Goal: Task Accomplishment & Management: Manage account settings

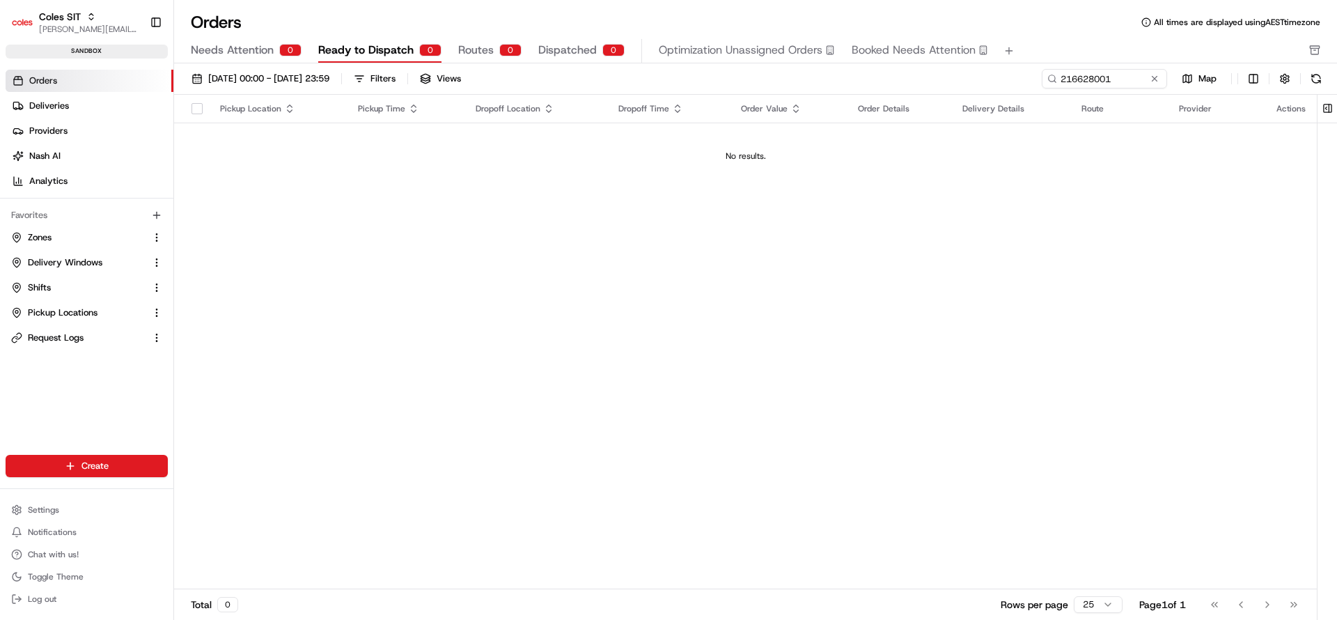
click at [1115, 76] on input "216628001" at bounding box center [1103, 78] width 125 height 19
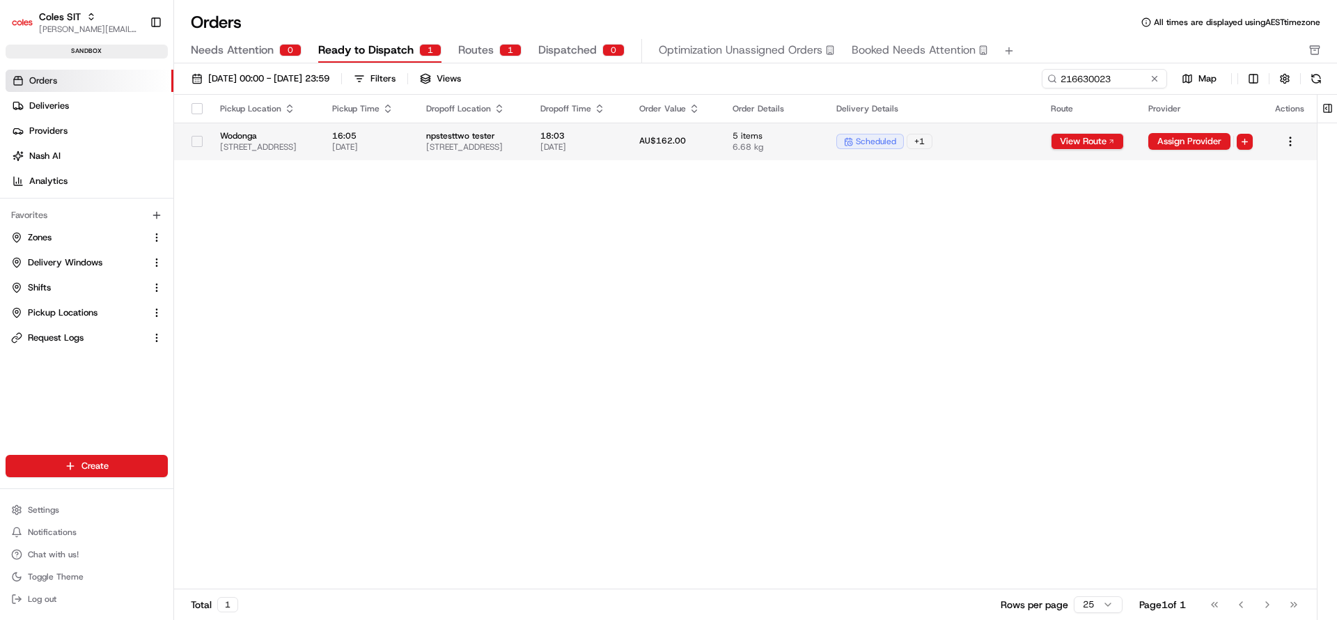
type input "216630023"
click at [627, 146] on td "18:03 [DATE]" at bounding box center [578, 142] width 98 height 38
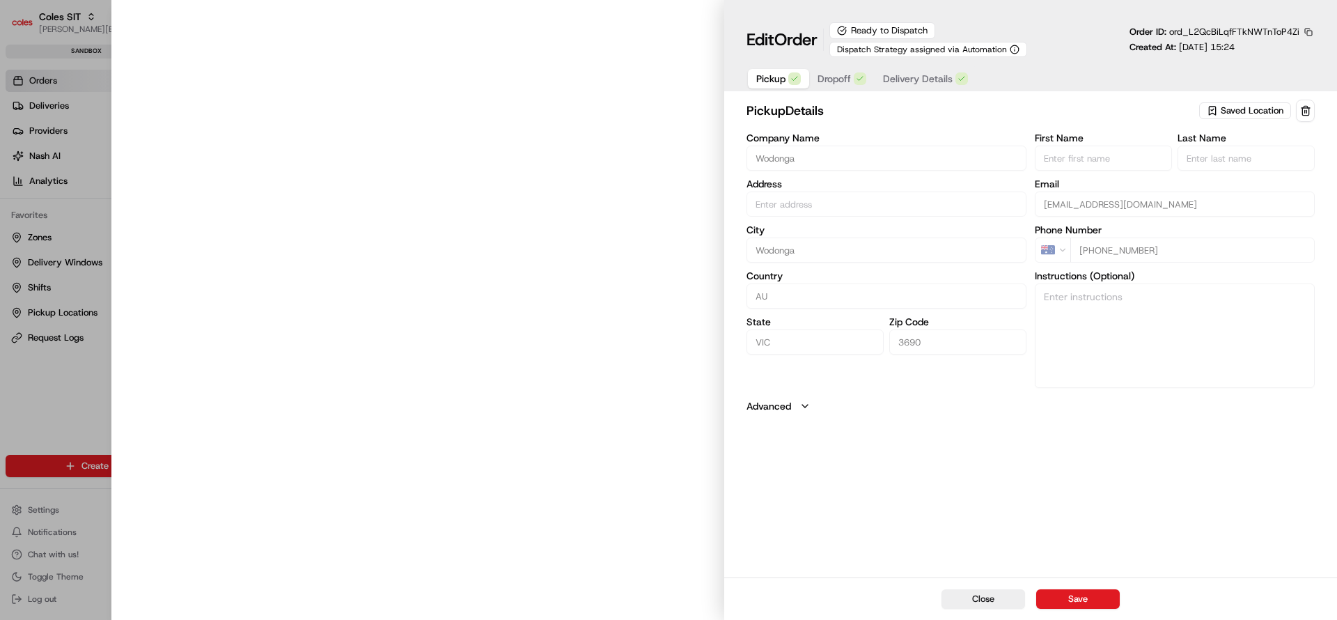
type input "[STREET_ADDRESS]"
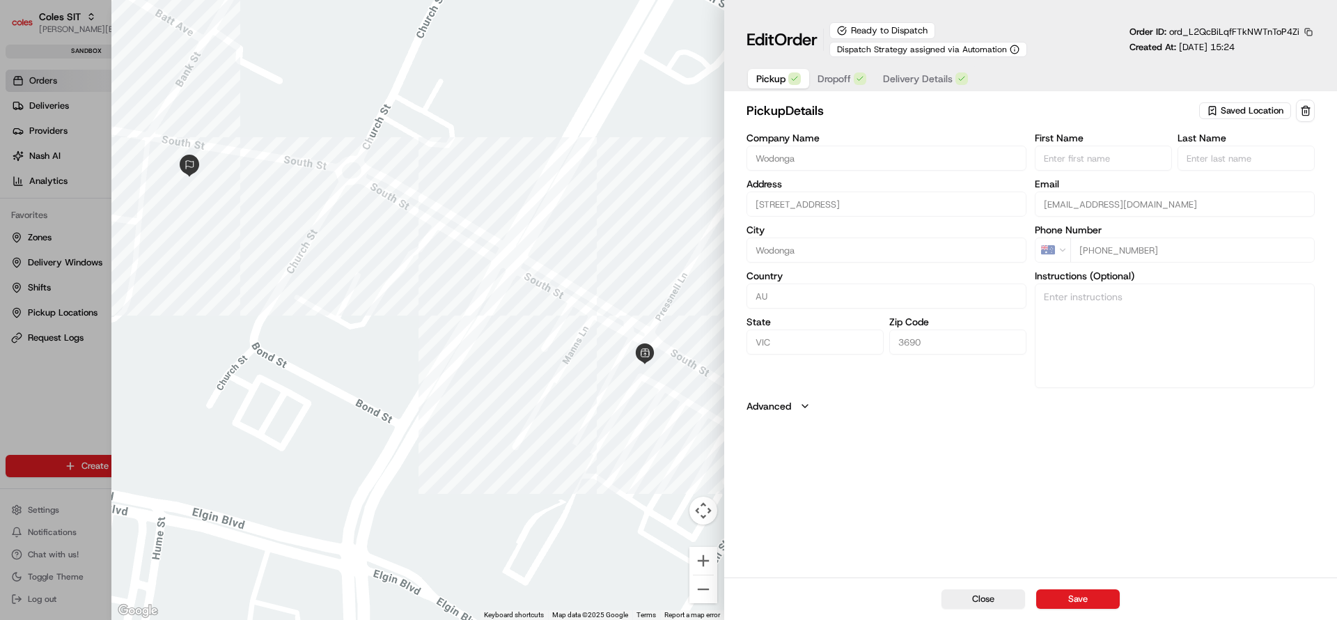
click at [905, 77] on span "Delivery Details" at bounding box center [918, 79] width 70 height 14
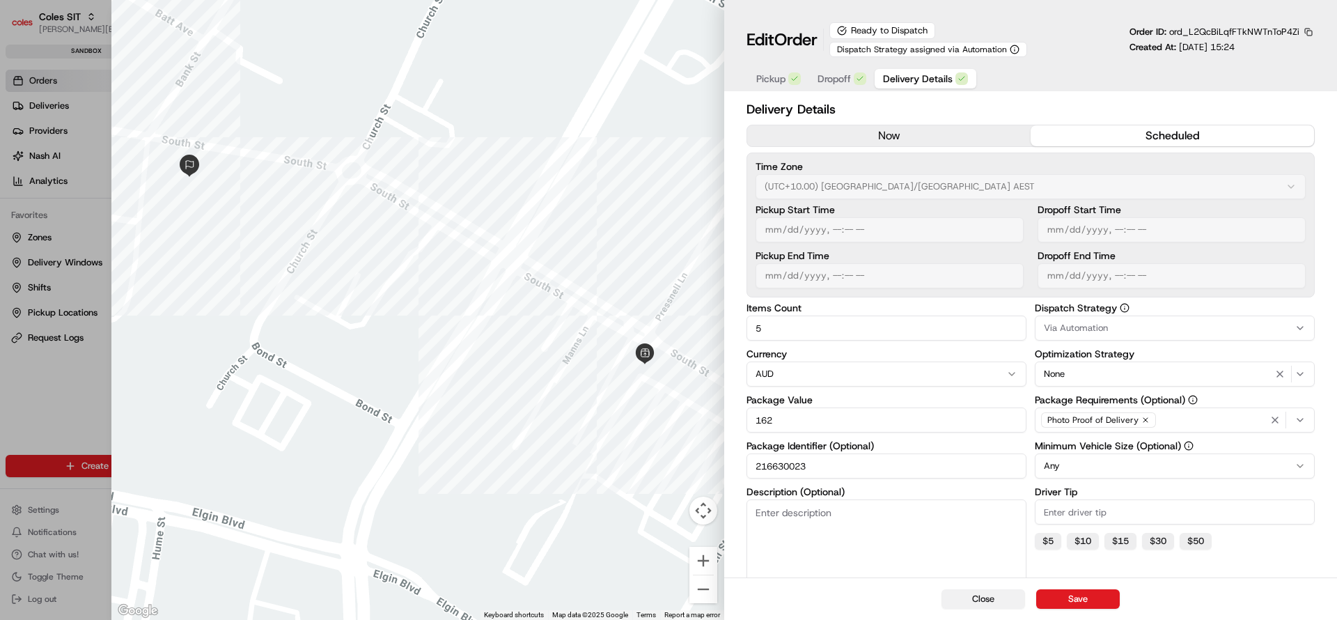
click at [1008, 598] on button "Close" at bounding box center [983, 598] width 84 height 19
type input "1"
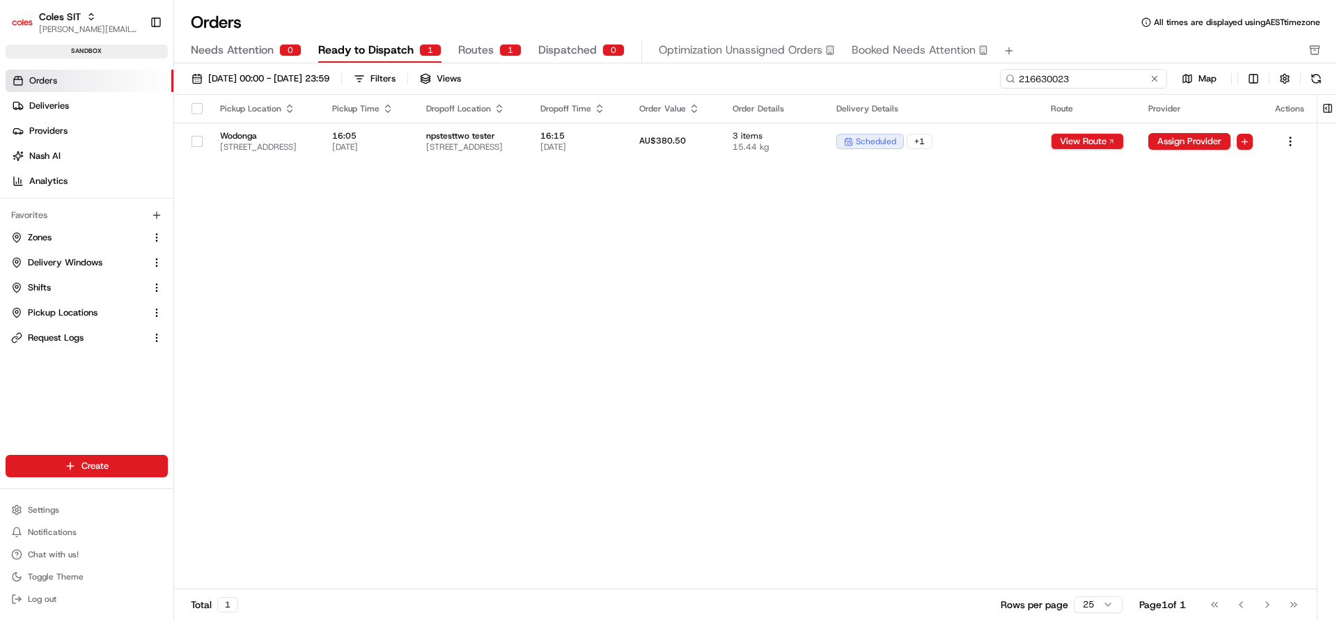
click at [1124, 84] on input "216630023" at bounding box center [1083, 78] width 167 height 19
click at [1151, 76] on button at bounding box center [1154, 79] width 14 height 14
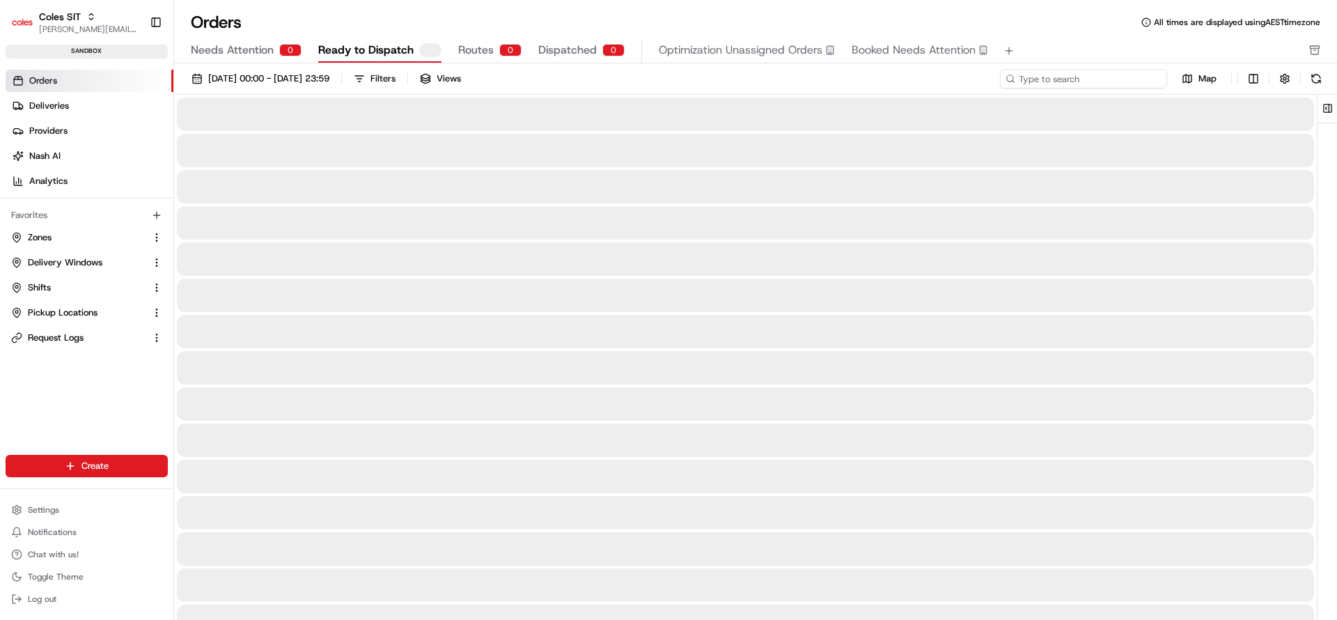
click at [1107, 75] on input at bounding box center [1083, 78] width 167 height 19
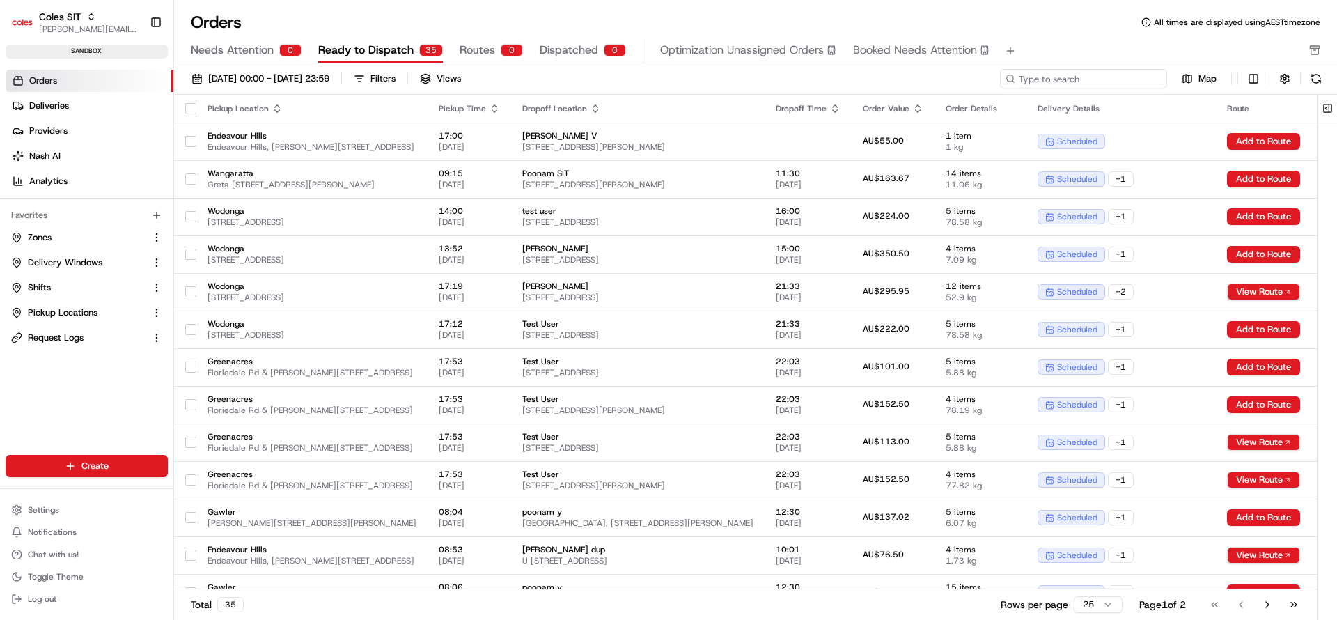
click at [1107, 75] on input at bounding box center [1083, 78] width 167 height 19
paste input "216630023"
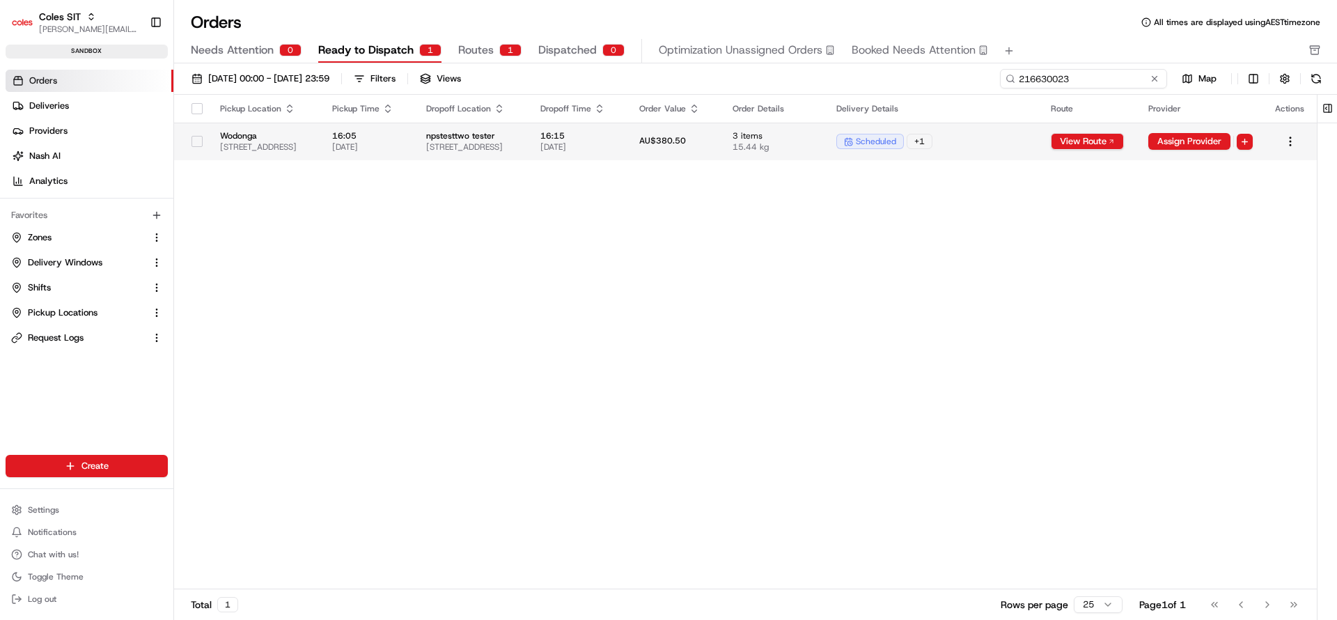
type input "216630023"
click at [814, 145] on span "15.44 kg" at bounding box center [772, 146] width 81 height 11
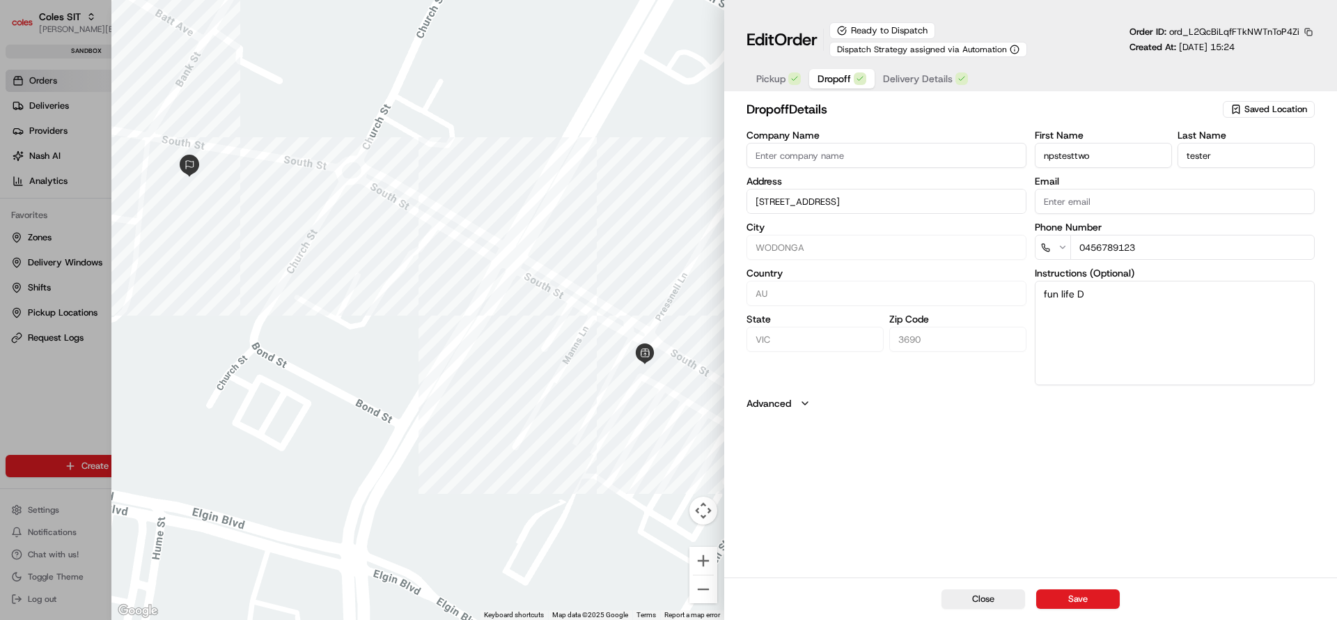
click at [853, 83] on button "Dropoff" at bounding box center [841, 78] width 65 height 19
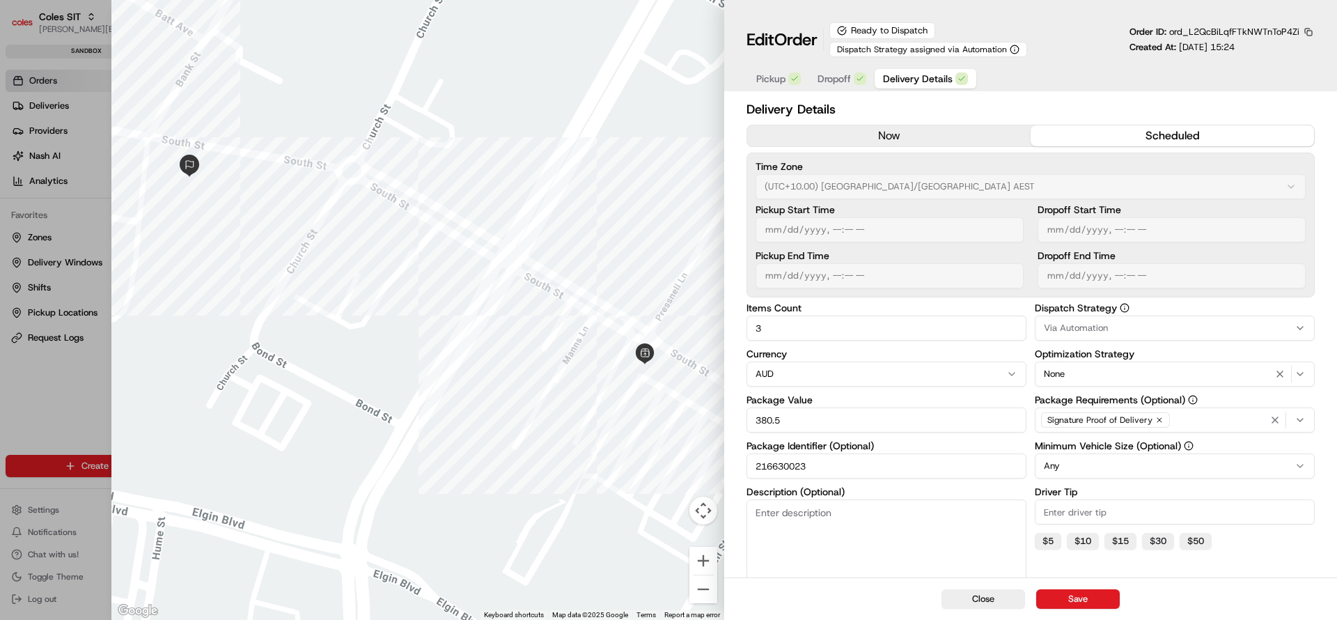
click at [931, 88] on button "Delivery Details" at bounding box center [925, 78] width 102 height 19
click at [1000, 596] on button "Close" at bounding box center [983, 598] width 84 height 19
type input "1"
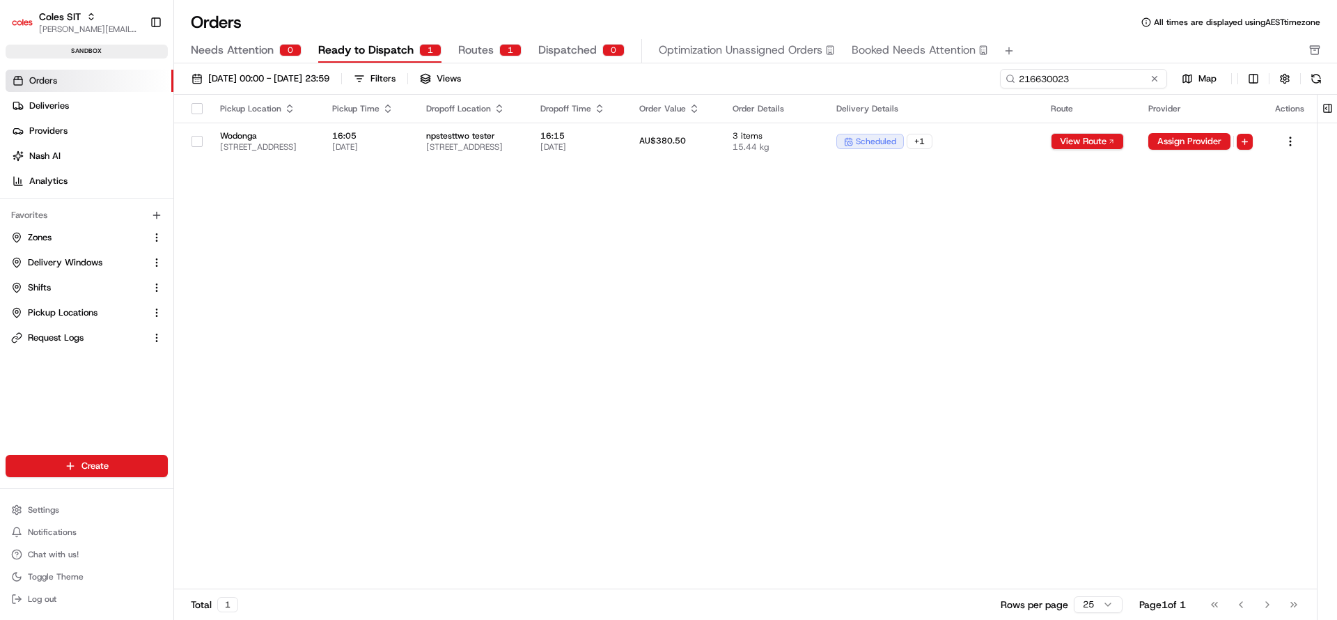
click at [1084, 74] on input "216630023" at bounding box center [1083, 78] width 167 height 19
paste input "29052"
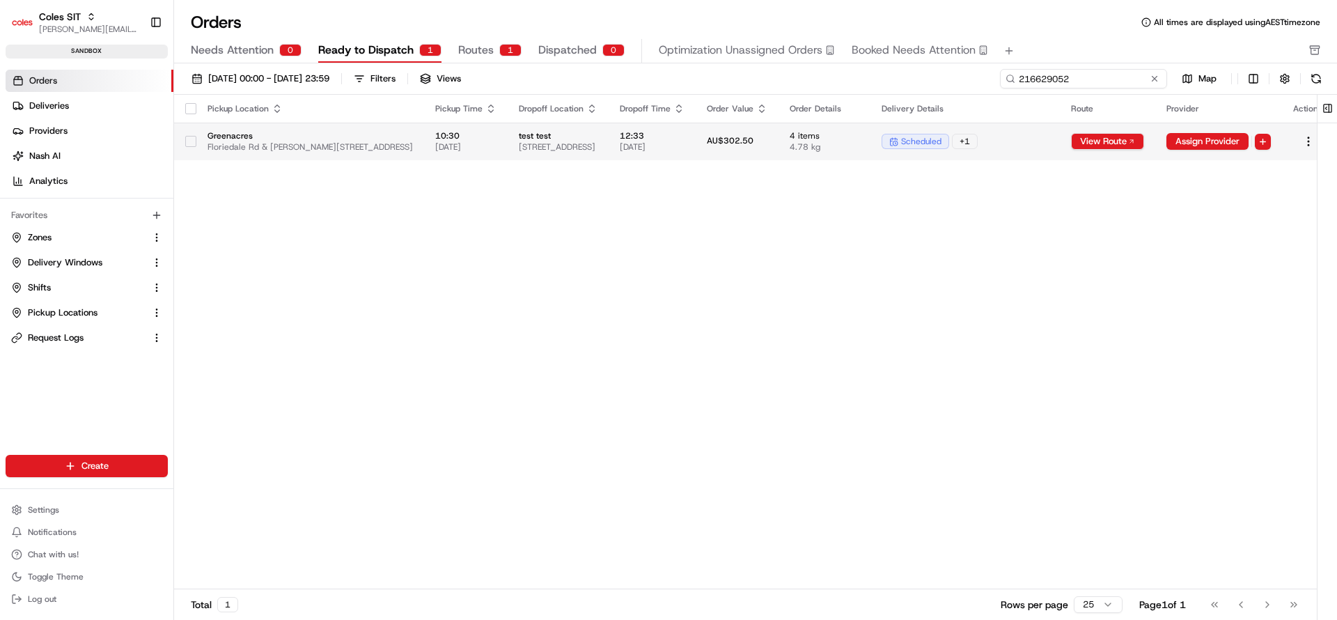
type input "216629052"
click at [684, 139] on span "12:33" at bounding box center [652, 135] width 65 height 11
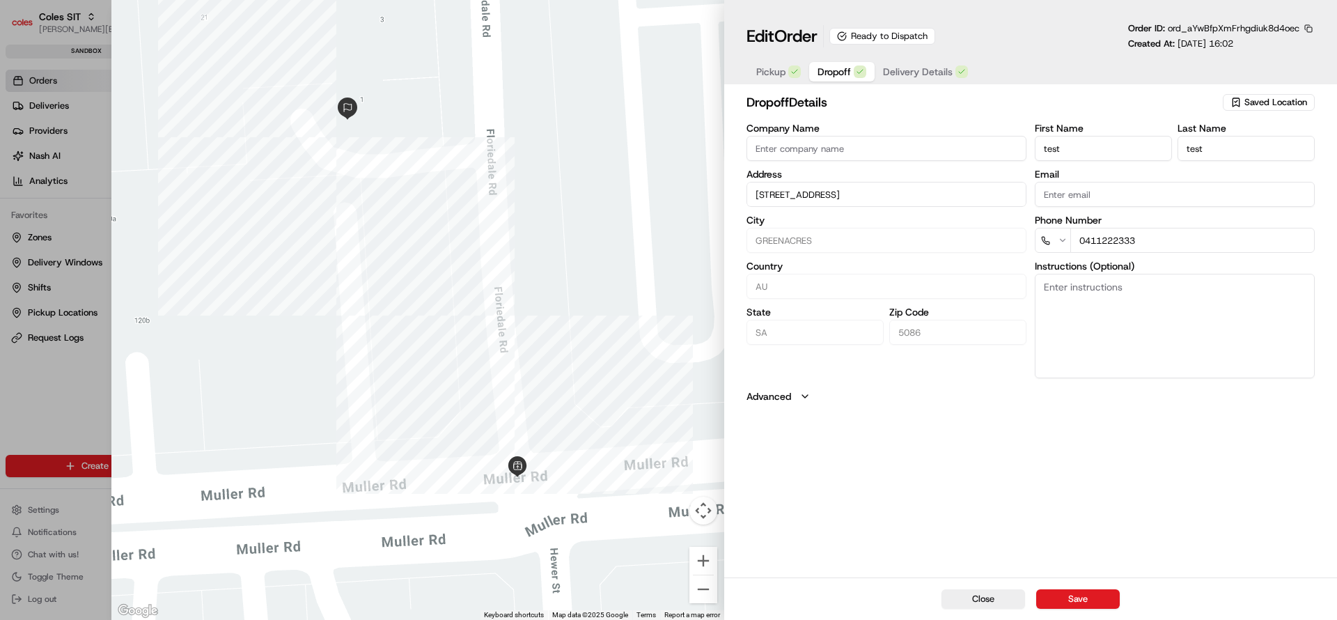
click at [853, 79] on button "Dropoff" at bounding box center [841, 71] width 65 height 19
click at [800, 77] on button "Pickup" at bounding box center [778, 71] width 61 height 19
click at [929, 81] on button "Delivery Details" at bounding box center [925, 71] width 102 height 19
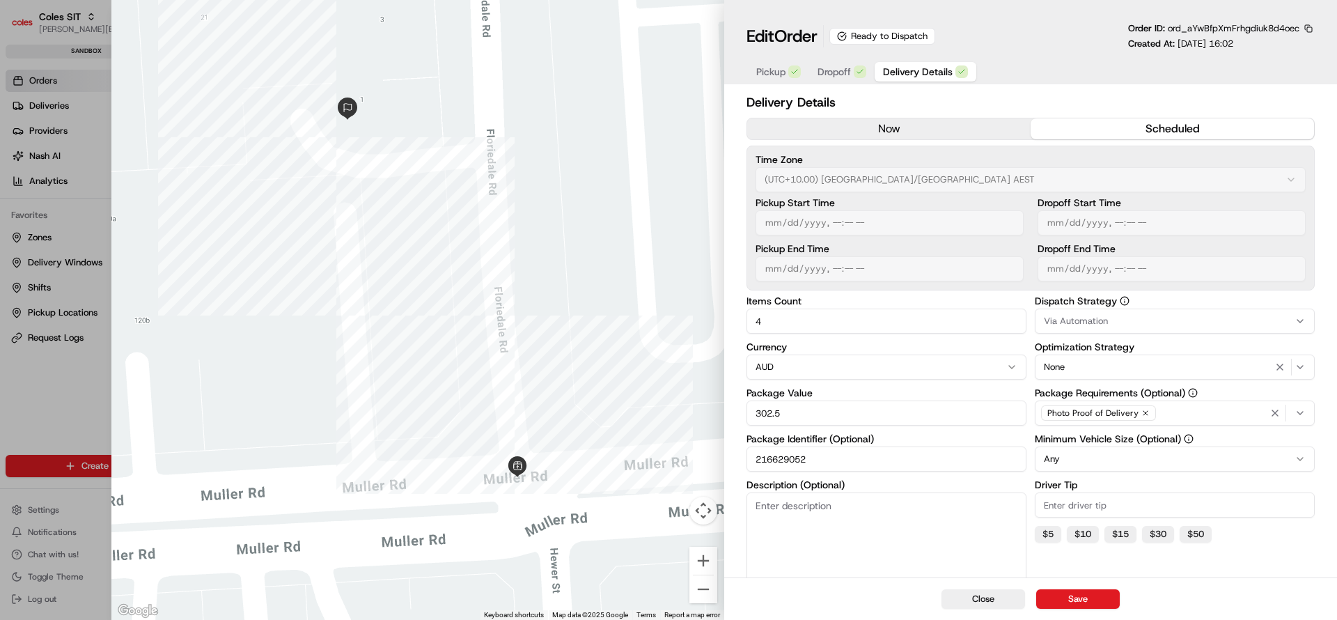
click at [920, 70] on span "Delivery Details" at bounding box center [918, 72] width 70 height 14
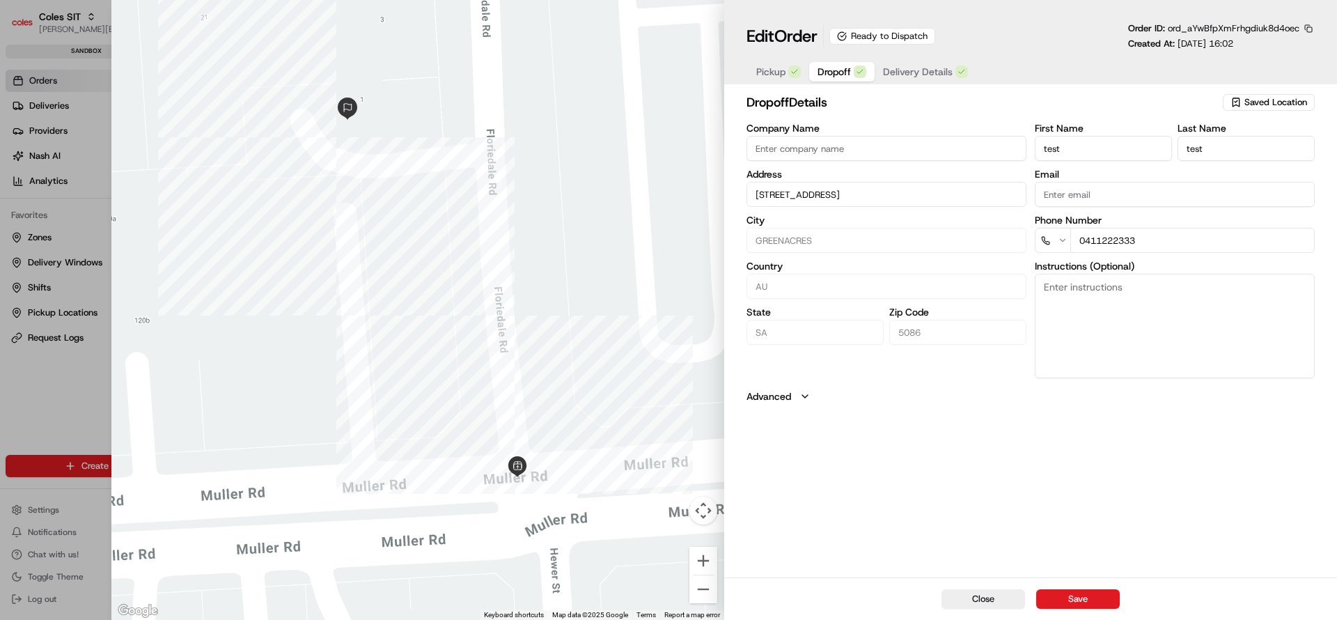
click at [827, 77] on span "Dropoff" at bounding box center [833, 72] width 33 height 14
click at [972, 599] on button "Close" at bounding box center [983, 598] width 84 height 19
type input "+1"
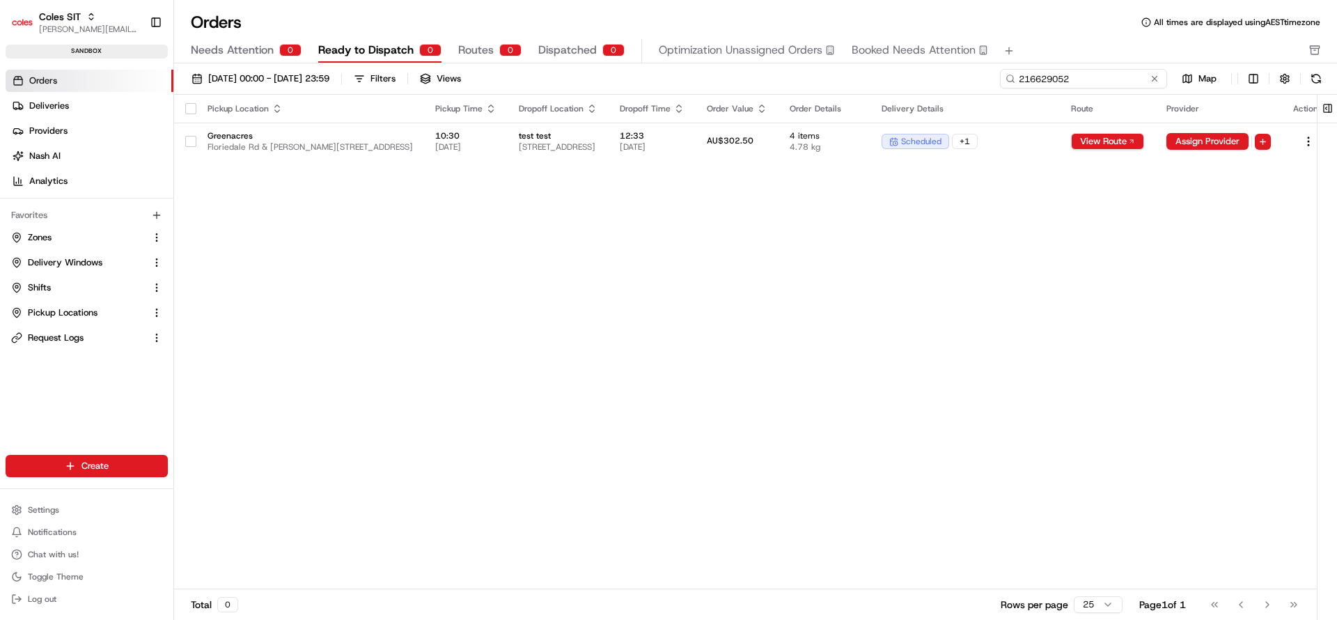
click at [1104, 84] on input "216629052" at bounding box center [1083, 78] width 167 height 19
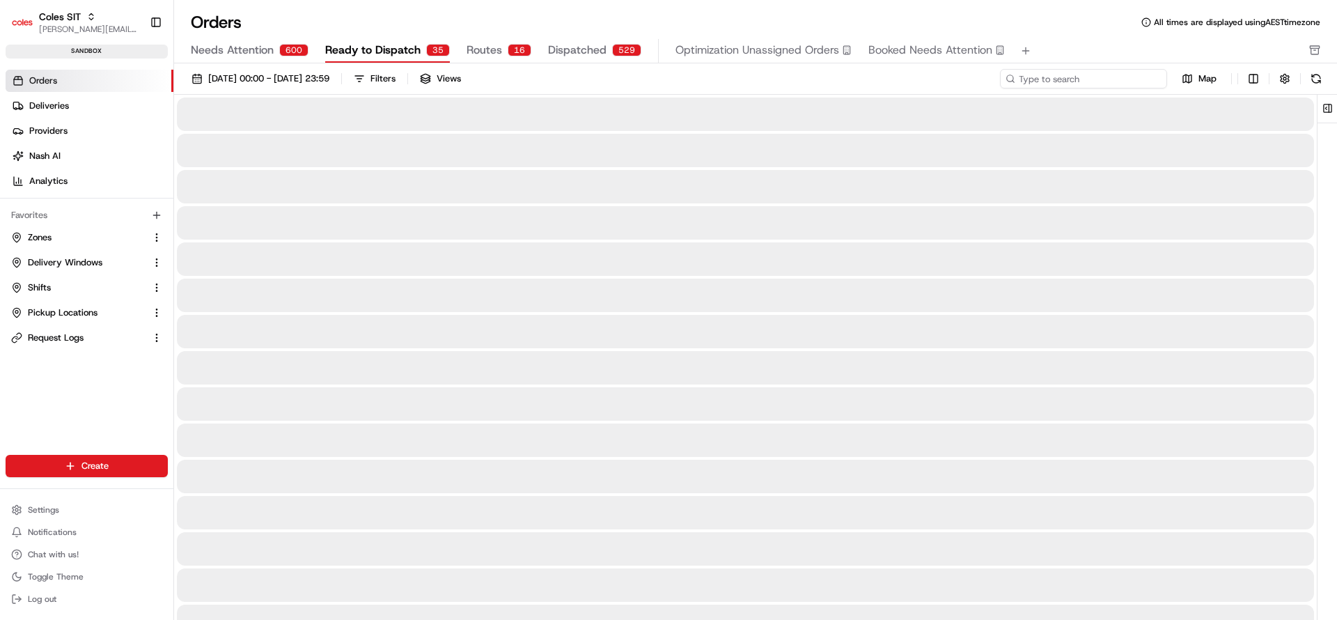
type input "216629052"
click at [1104, 84] on input "216629052" at bounding box center [1083, 78] width 167 height 19
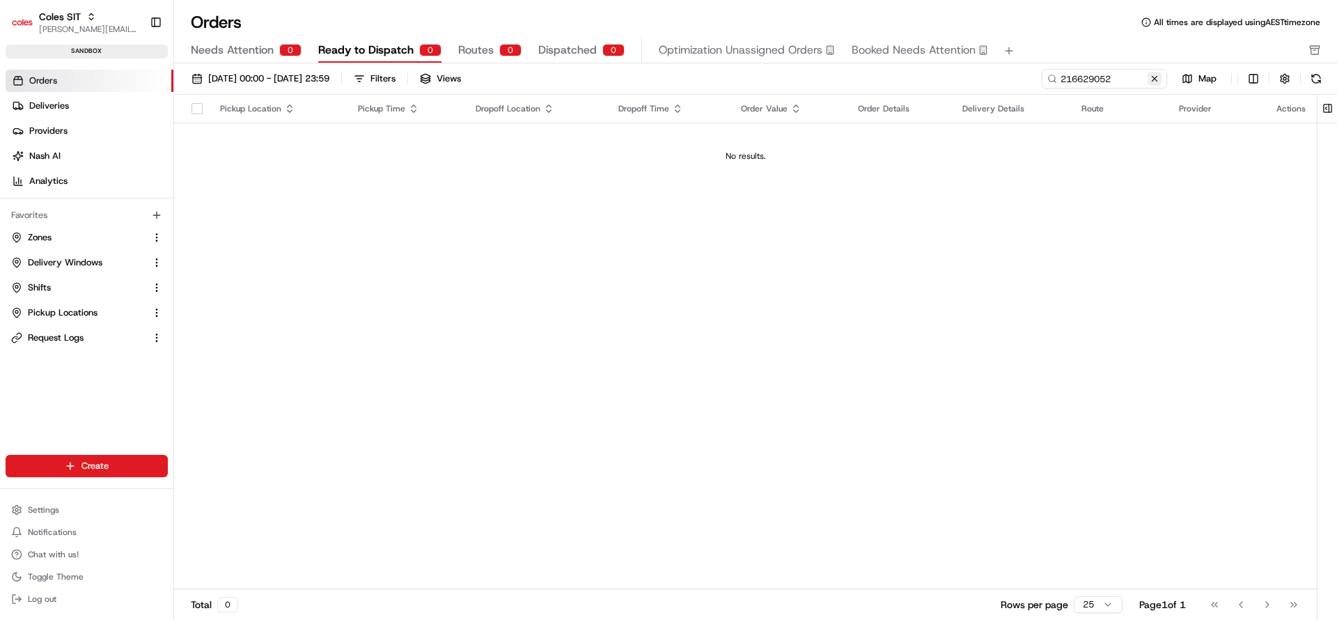
click at [1150, 82] on button at bounding box center [1154, 79] width 14 height 14
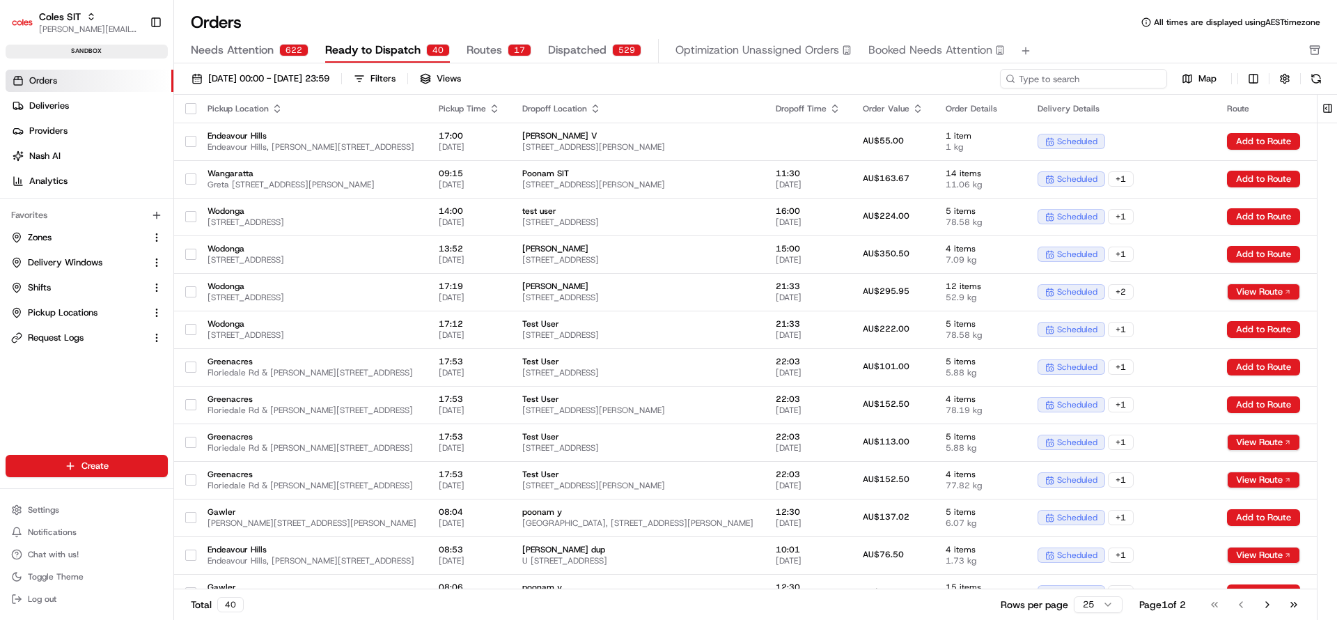
click at [1080, 82] on input at bounding box center [1083, 78] width 167 height 19
paste input "216629088"
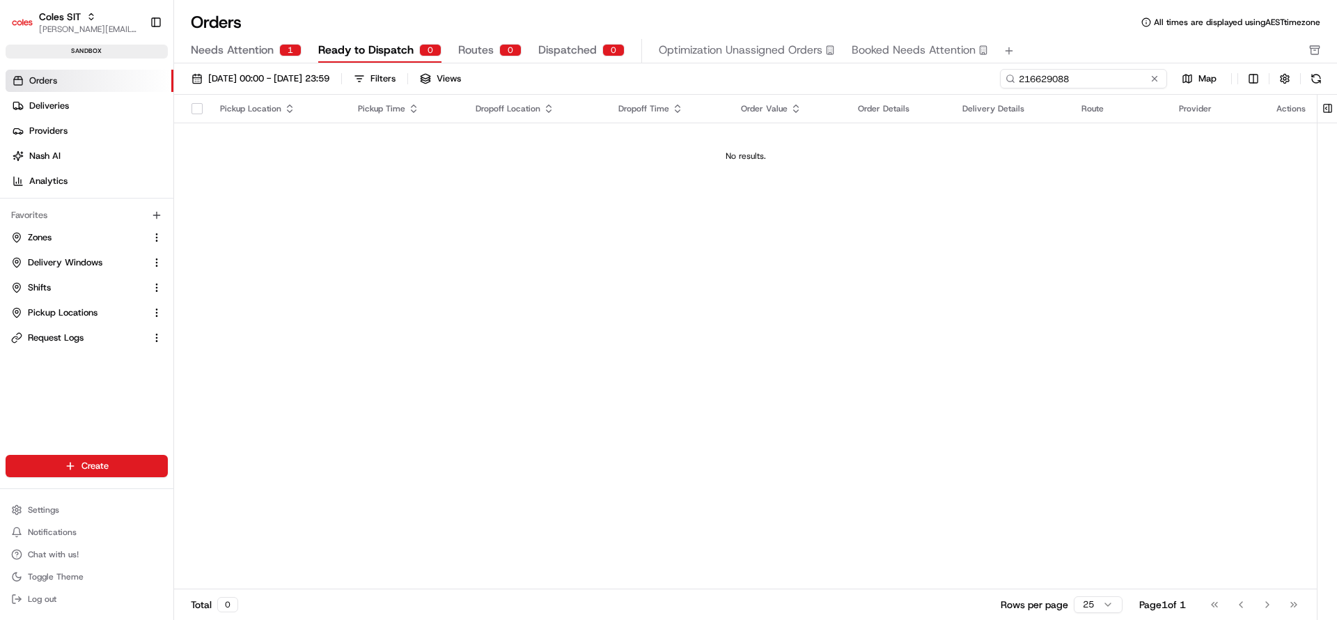
click at [1058, 77] on input "216629088" at bounding box center [1083, 78] width 167 height 19
paste input "5"
click at [1072, 79] on input "216629085" at bounding box center [1083, 78] width 167 height 19
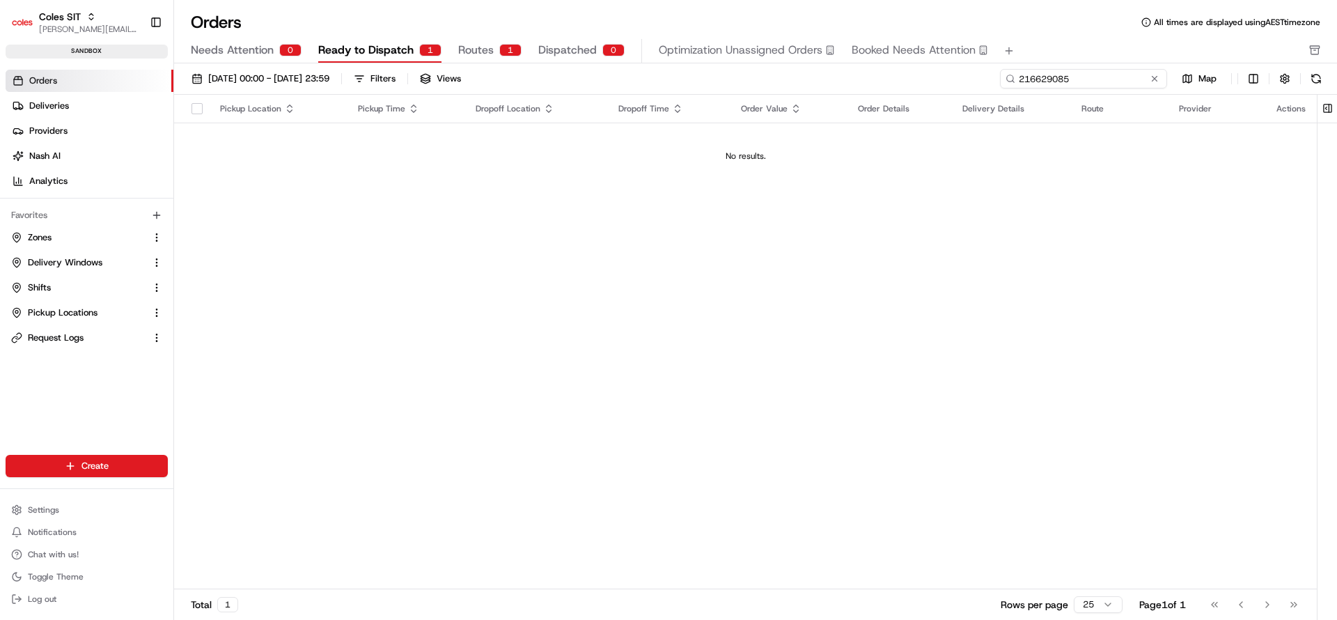
paste input "8"
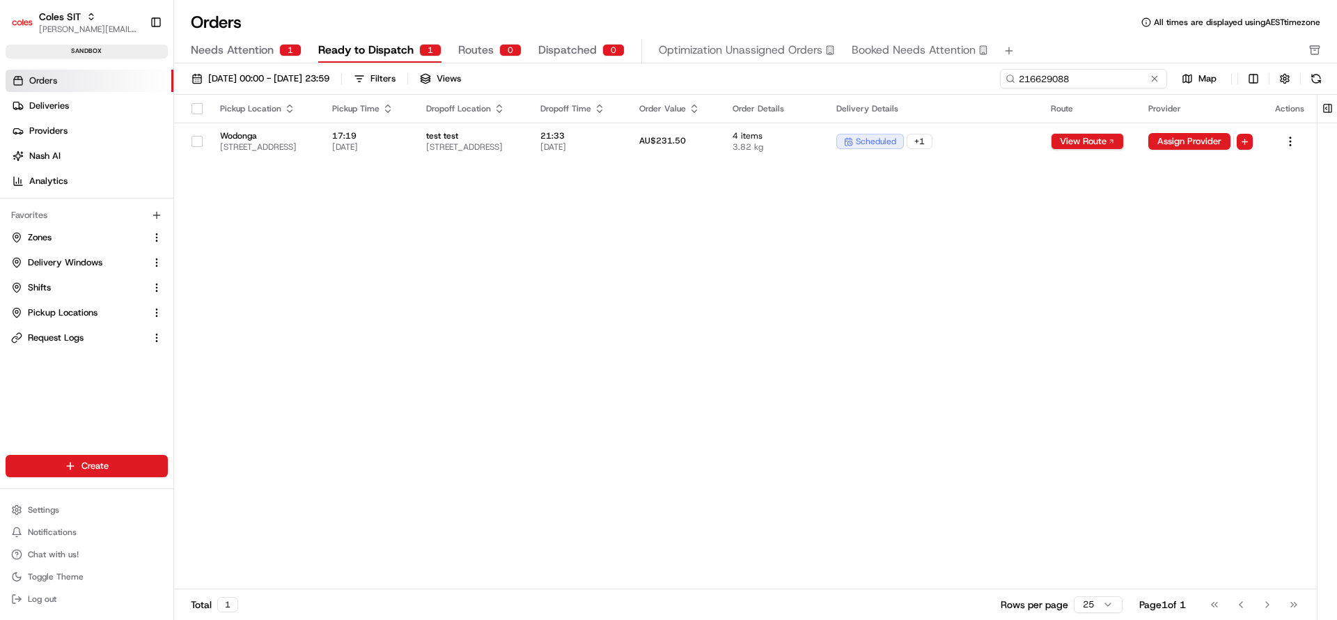
type input "216629088"
click at [1151, 90] on div "[DATE] 00:00 - [DATE] 23:59 Filters Views 216629088 Map" at bounding box center [755, 82] width 1163 height 26
click at [1154, 80] on button at bounding box center [1154, 79] width 14 height 14
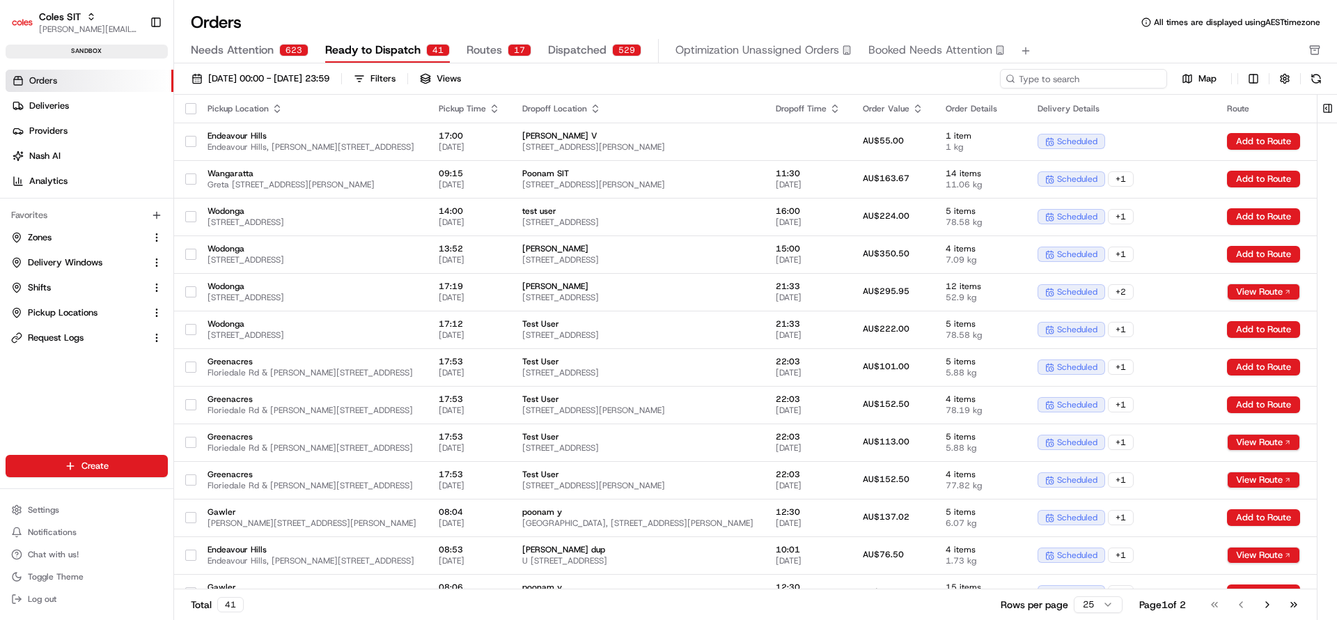
click at [1088, 83] on input at bounding box center [1083, 78] width 167 height 19
paste input "216629088"
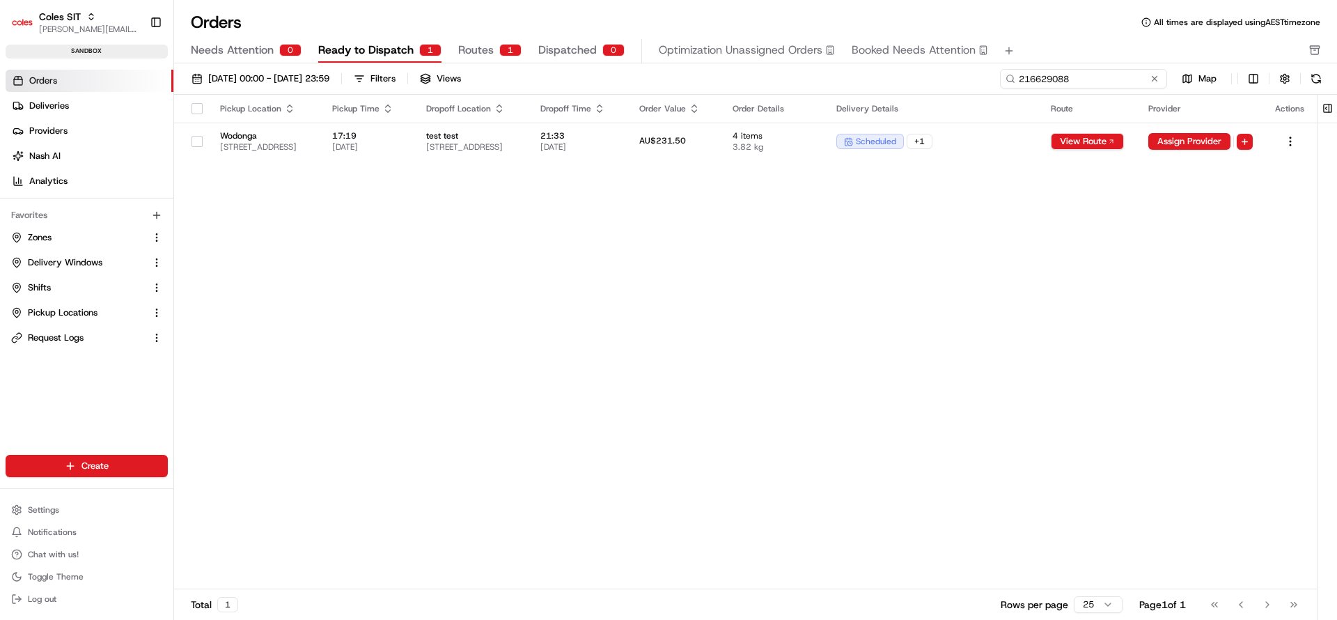
click at [1066, 87] on input "216629088" at bounding box center [1083, 78] width 167 height 19
paste input "5"
type input "216629085"
click at [1151, 79] on button at bounding box center [1154, 79] width 14 height 14
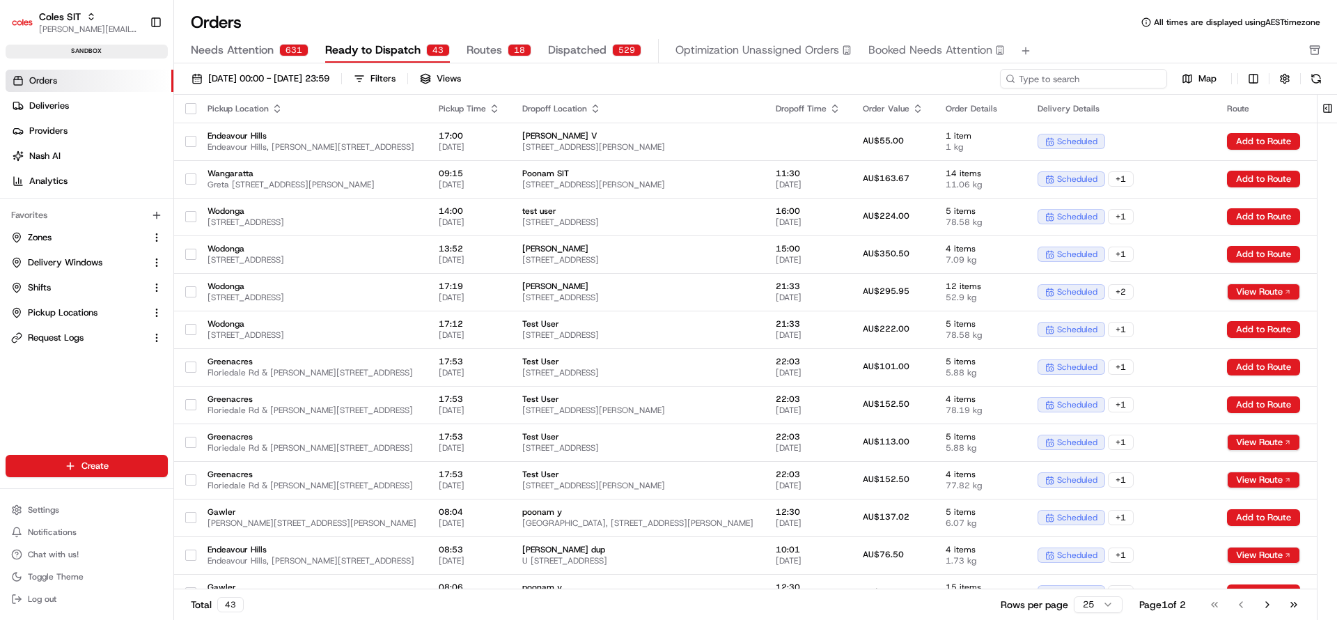
click at [1072, 82] on input at bounding box center [1083, 78] width 167 height 19
paste input "216629088"
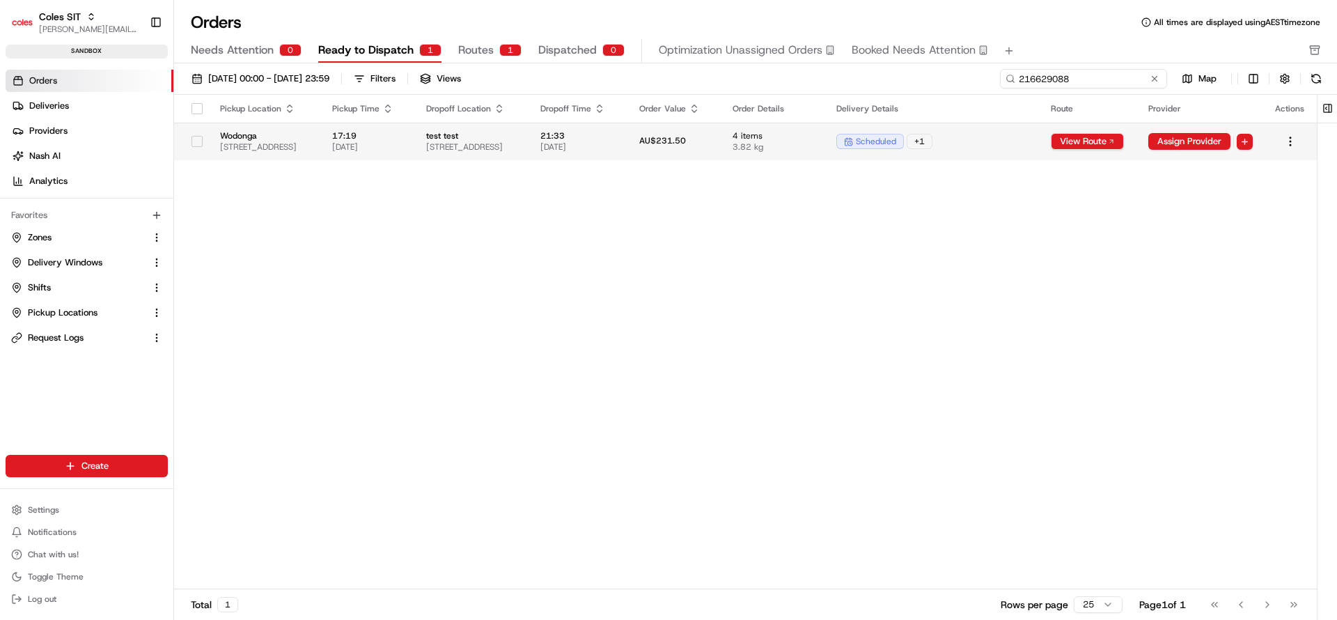
type input "216629088"
click at [722, 144] on td "AU$231.50" at bounding box center [675, 142] width 94 height 38
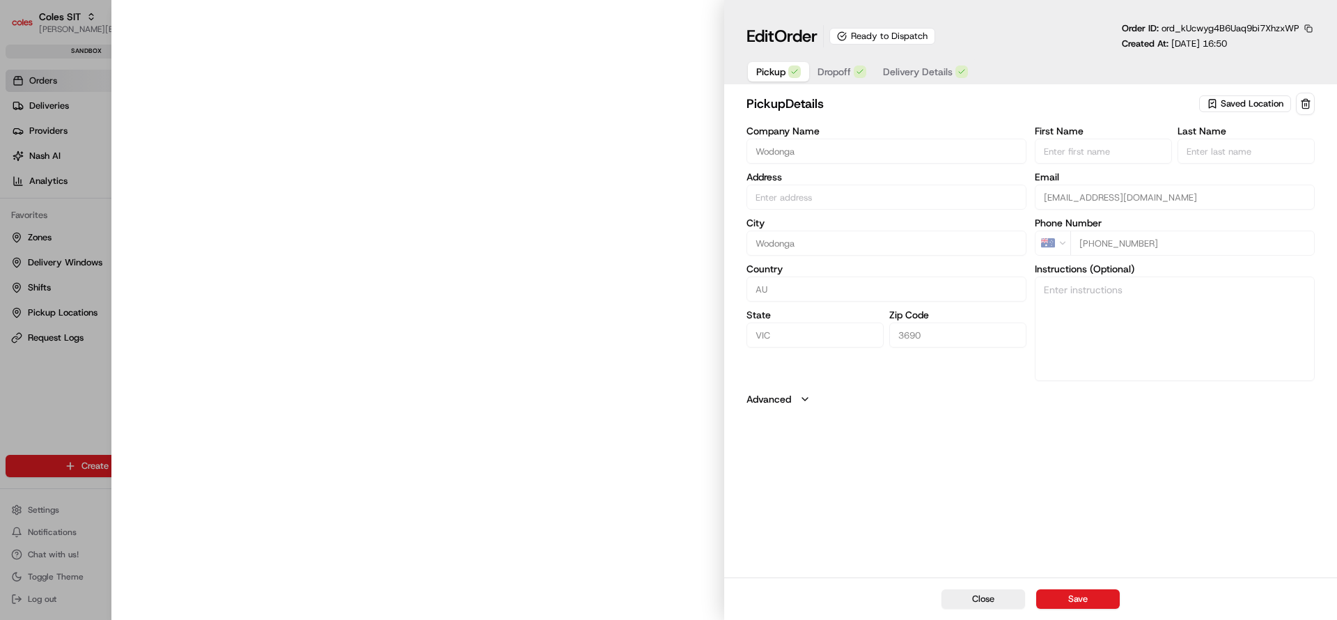
type input "[STREET_ADDRESS]"
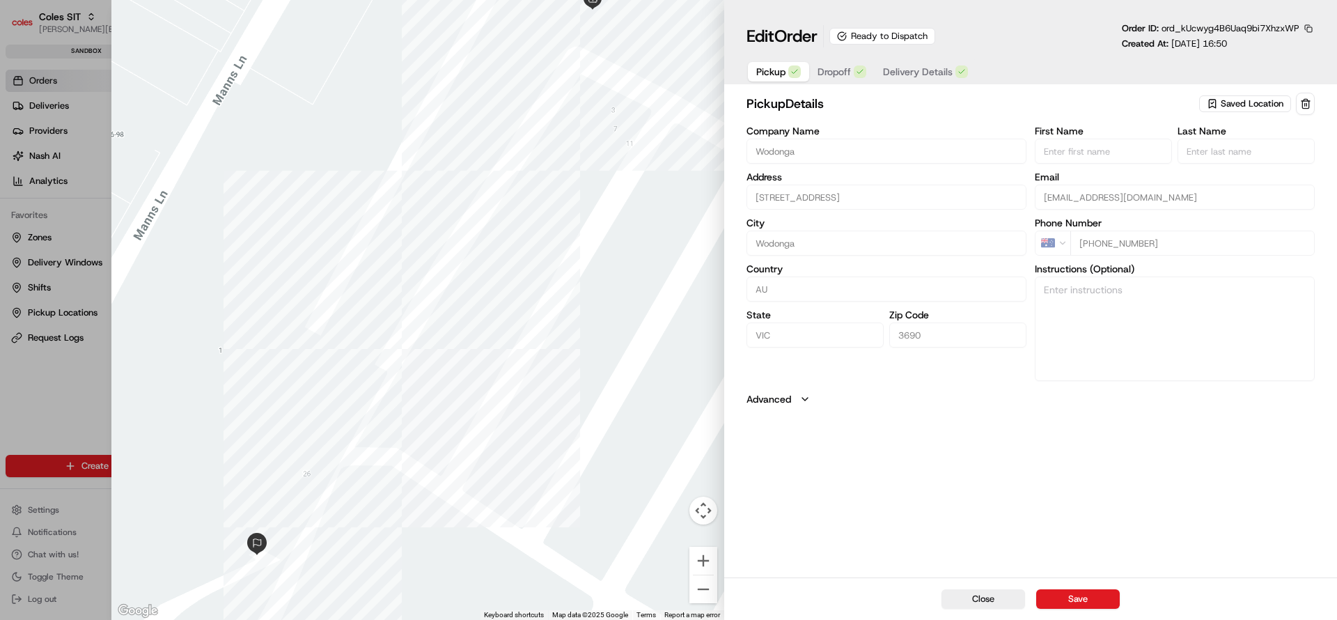
click at [893, 69] on span "Delivery Details" at bounding box center [918, 72] width 70 height 14
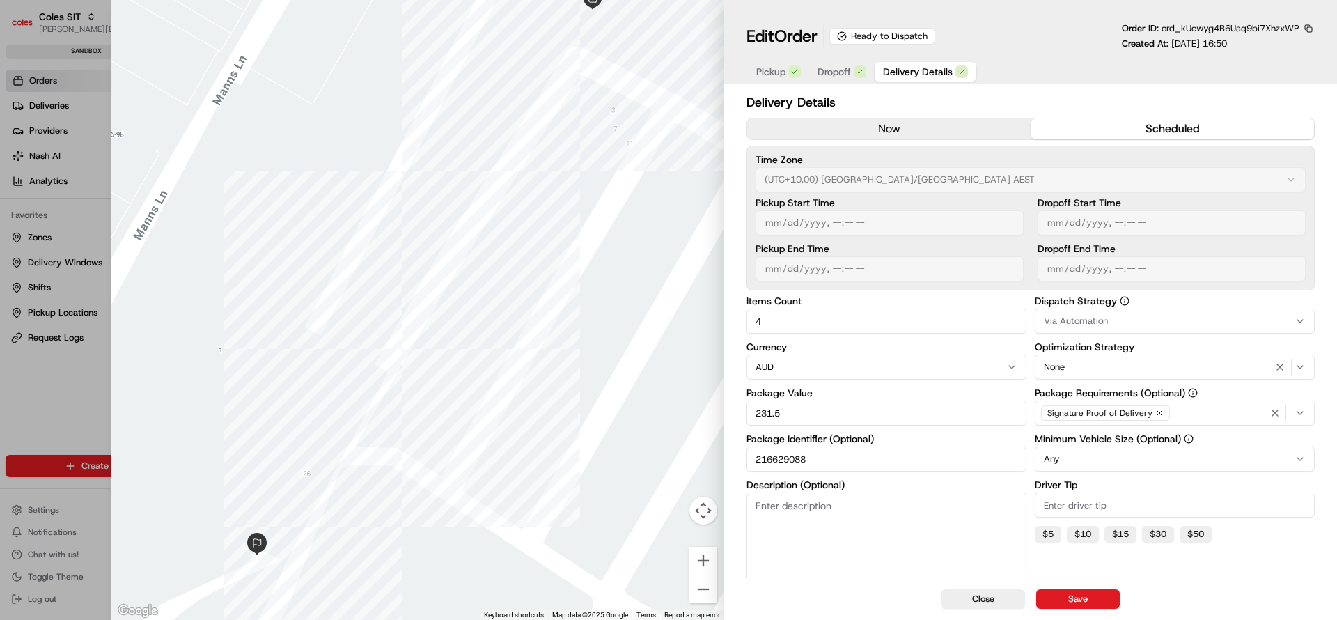
click at [842, 68] on span "Dropoff" at bounding box center [833, 72] width 33 height 14
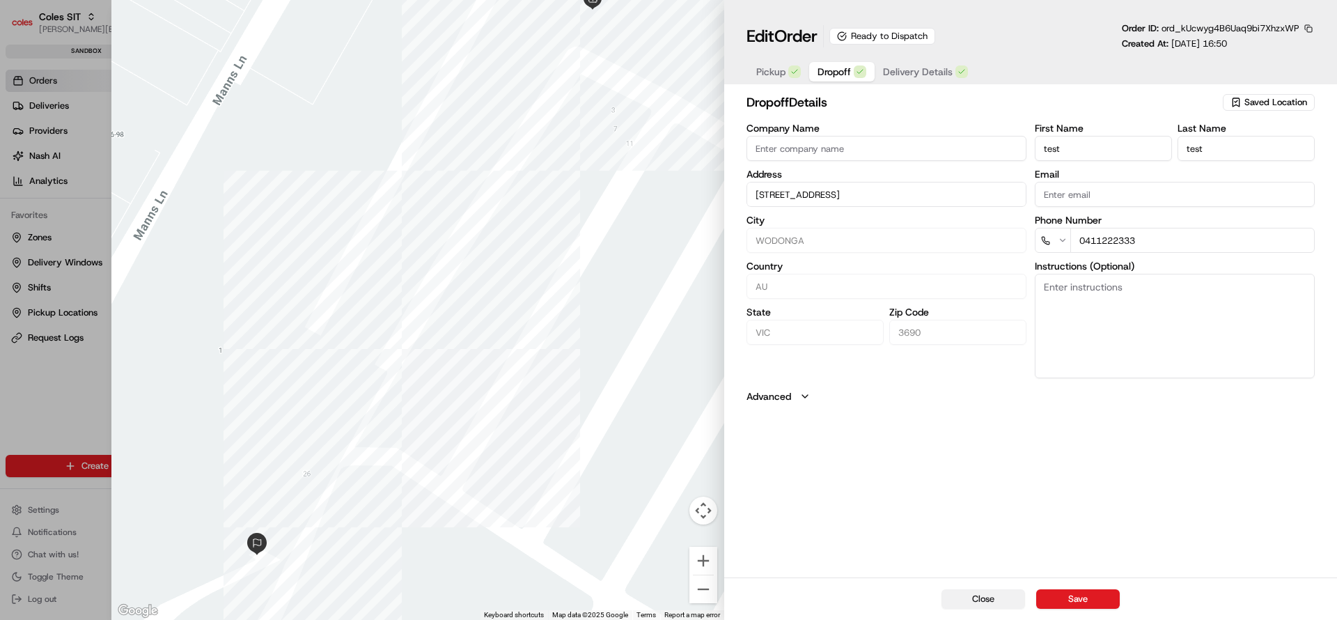
click at [979, 590] on button "Close" at bounding box center [983, 598] width 84 height 19
type input "+1"
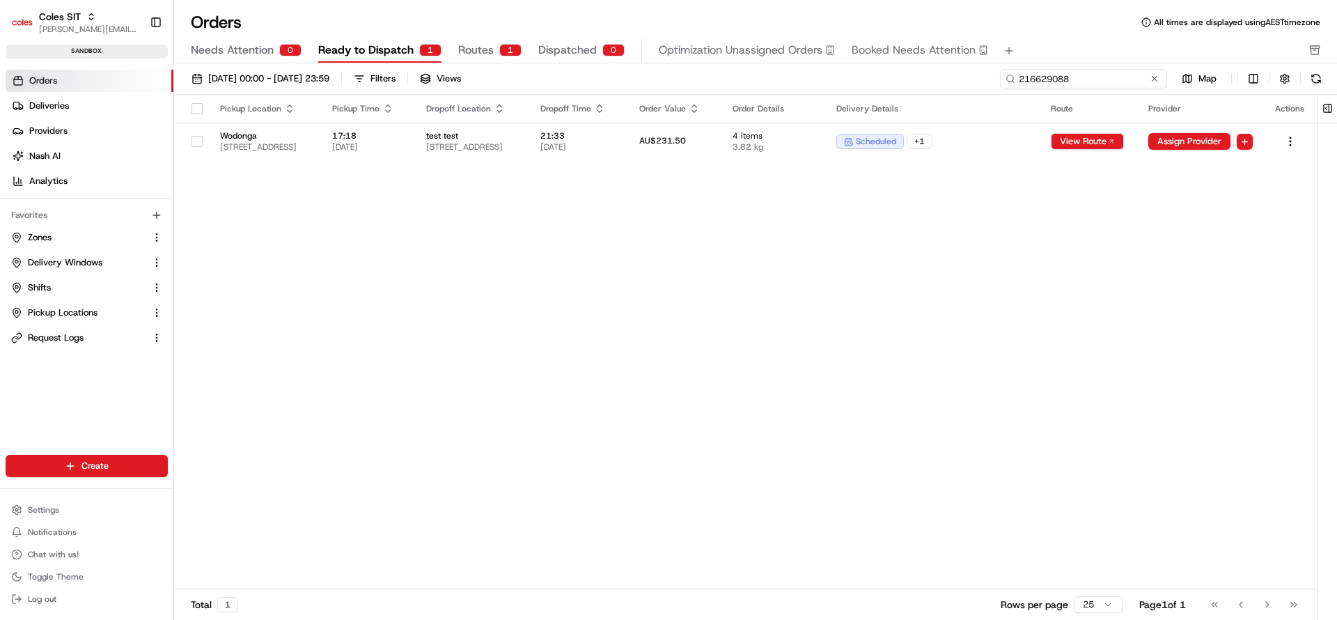
click at [1119, 78] on input "216629088" at bounding box center [1083, 78] width 167 height 19
paste input "32017"
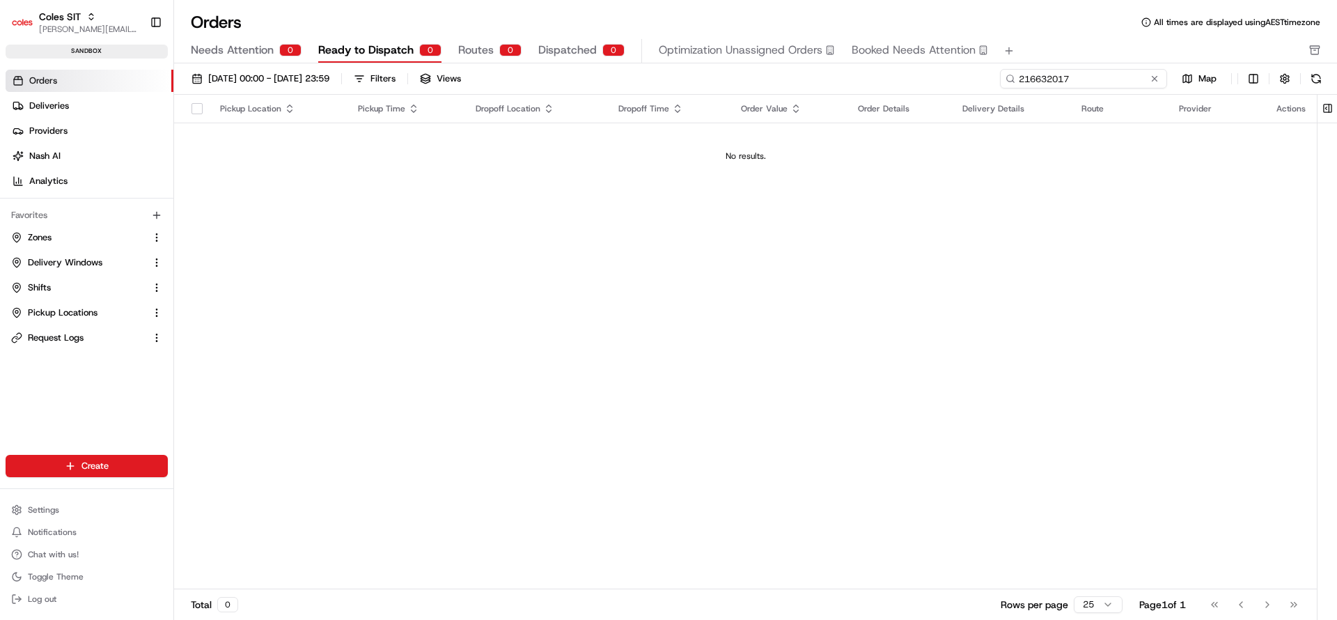
click at [1089, 80] on input "216632017" at bounding box center [1083, 78] width 167 height 19
paste input "27080"
type input "216627080"
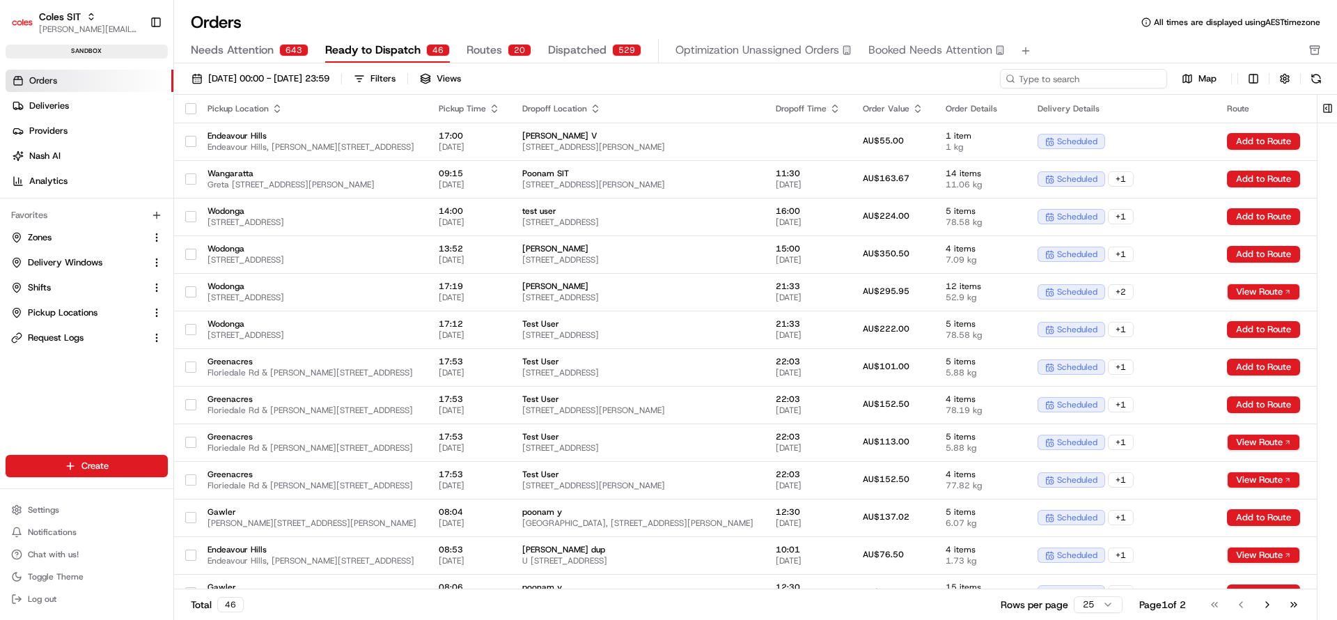
click at [1097, 80] on input at bounding box center [1083, 78] width 167 height 19
paste input "216632017"
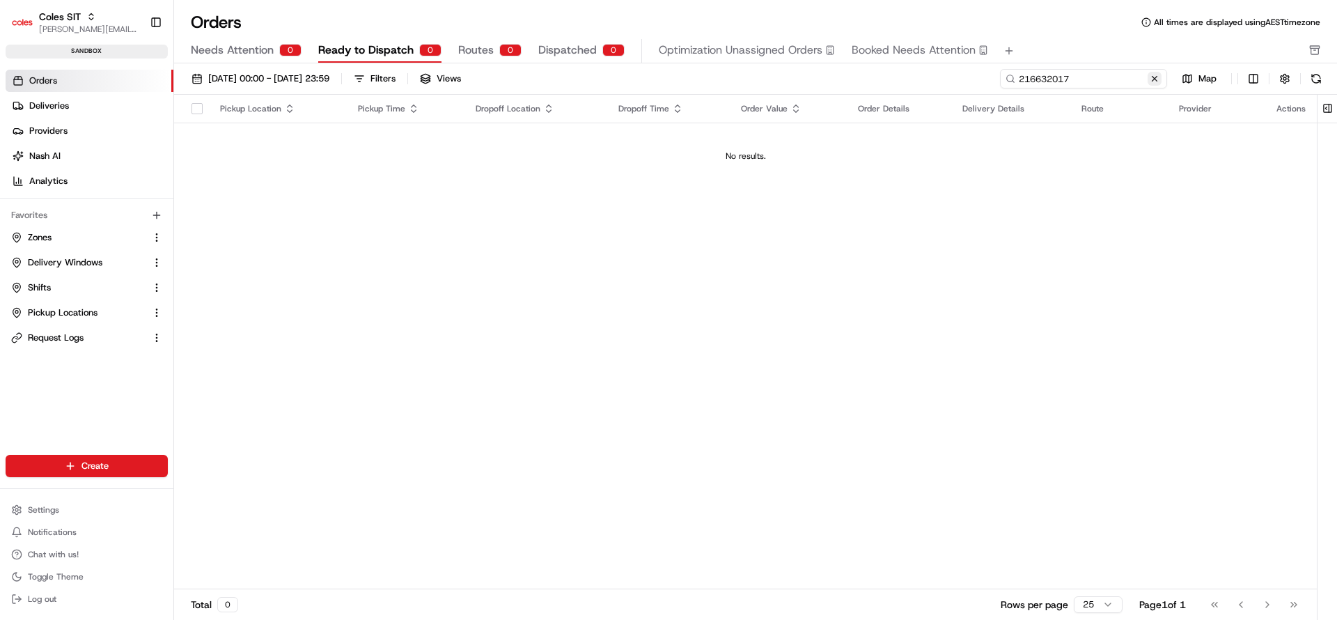
type input "216632017"
click at [1159, 77] on button at bounding box center [1154, 79] width 14 height 14
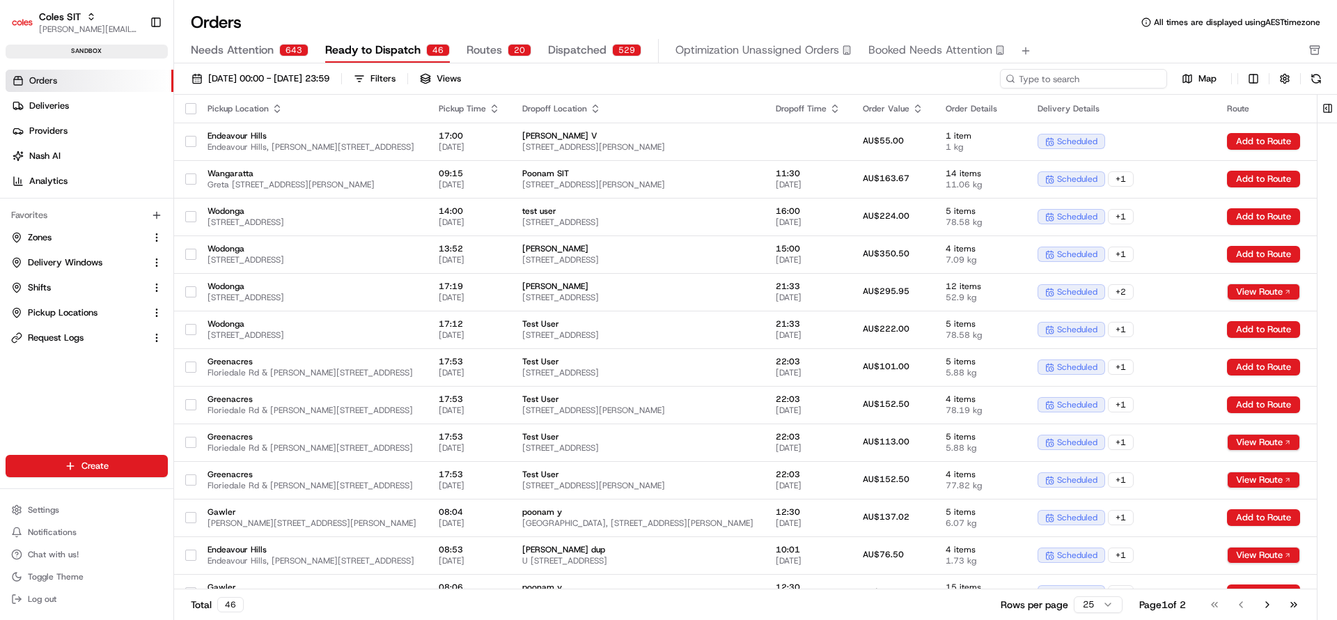
click at [1092, 77] on input at bounding box center [1083, 78] width 167 height 19
paste input "216632017"
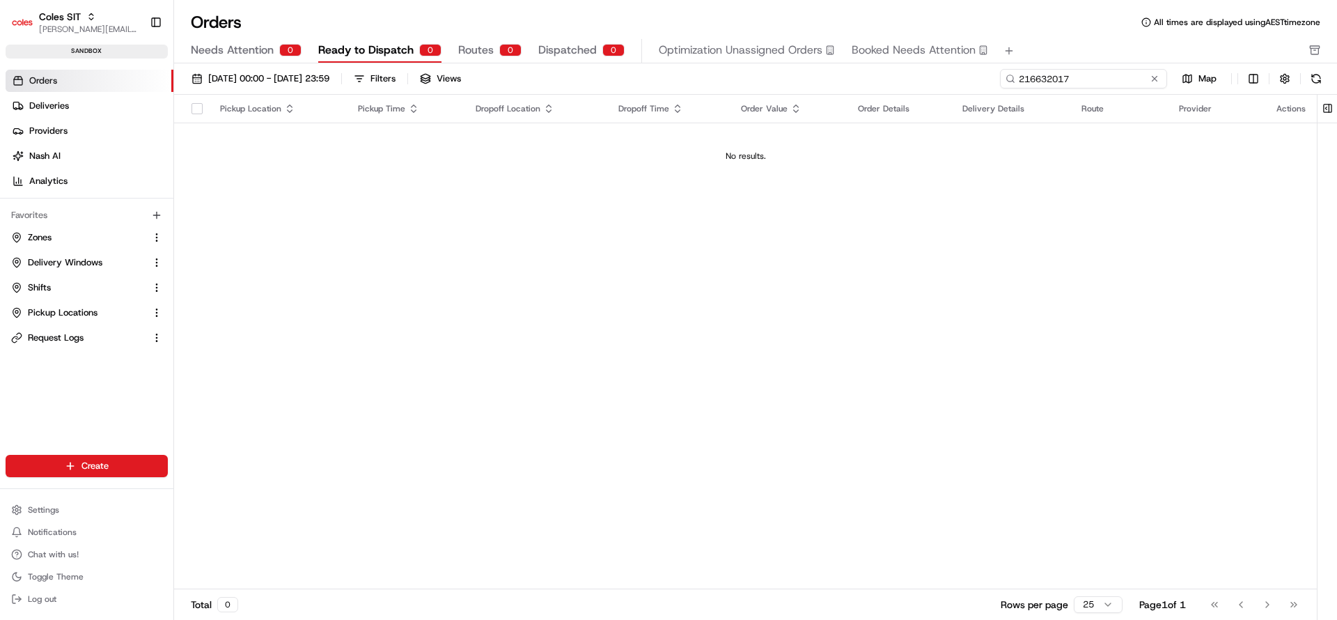
click at [1115, 69] on input "216632017" at bounding box center [1083, 78] width 167 height 19
paste input "6"
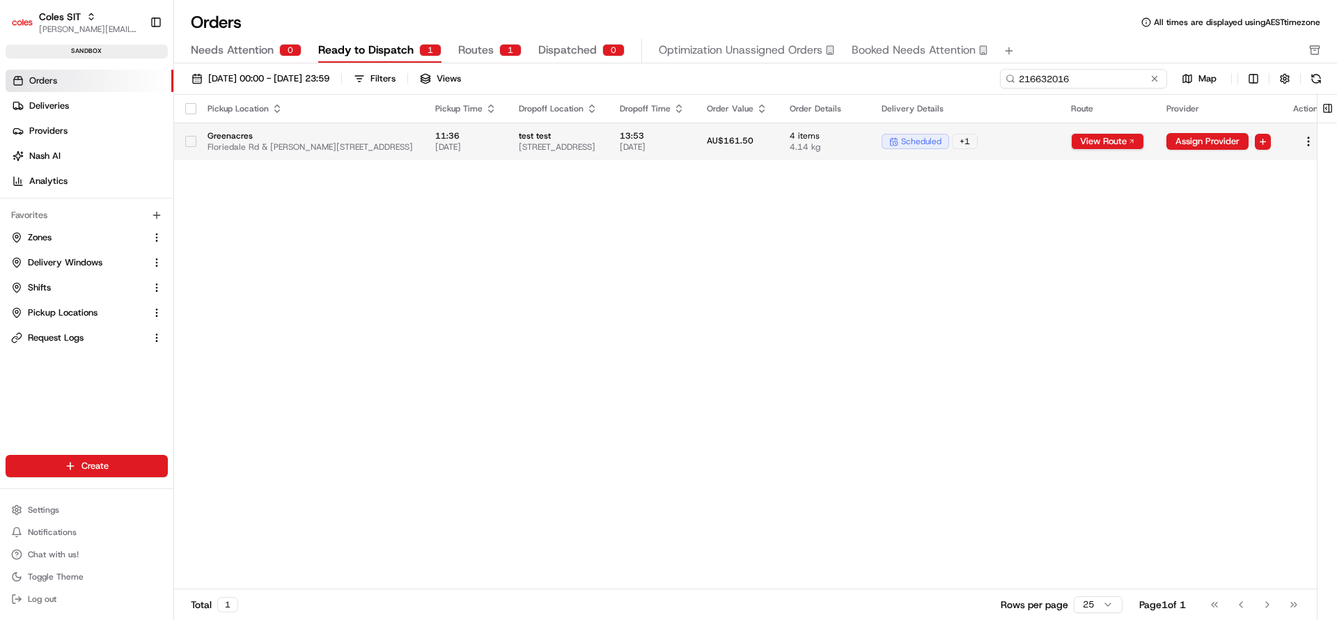
type input "216632016"
click at [753, 143] on span "AU$161.50" at bounding box center [730, 140] width 47 height 11
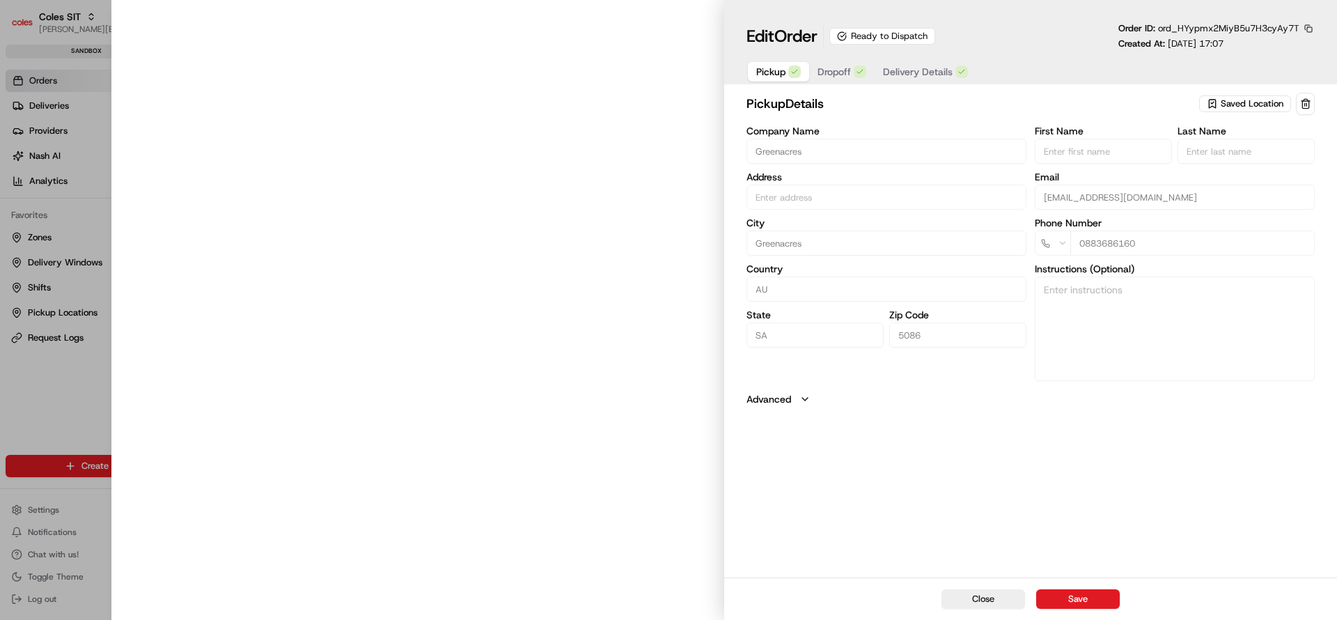
type input "Floriedale Rd & [PERSON_NAME][STREET_ADDRESS]"
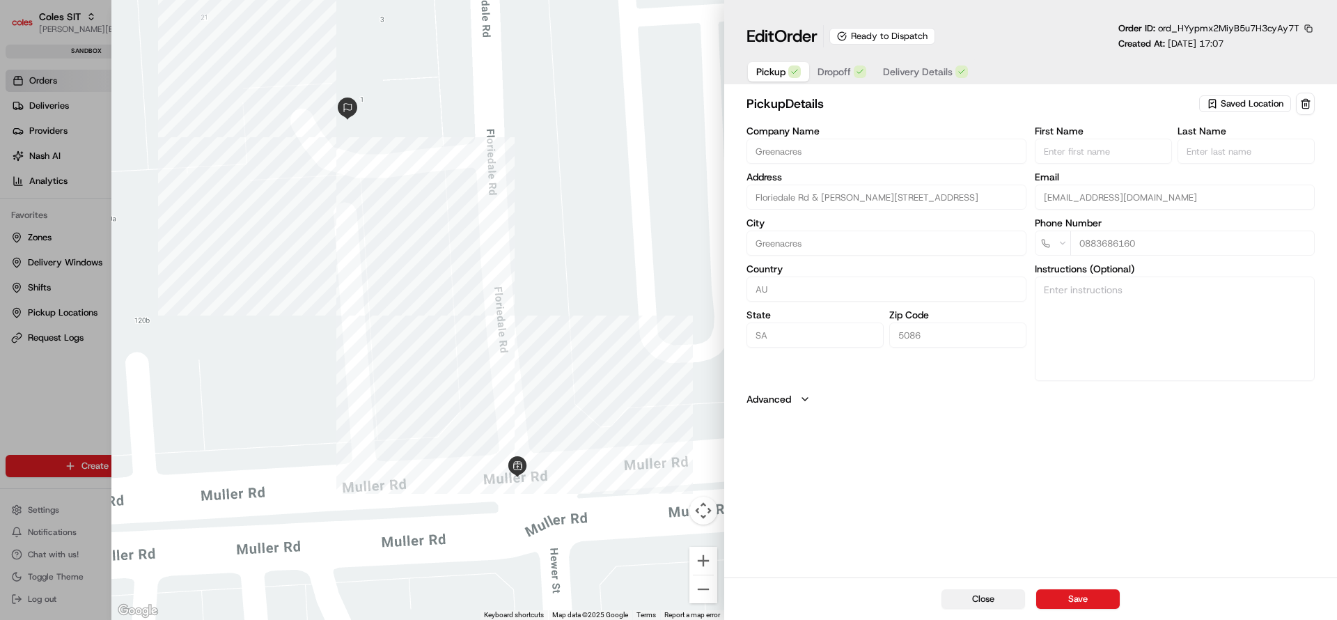
click at [1004, 591] on button "Close" at bounding box center [983, 598] width 84 height 19
type input "+1"
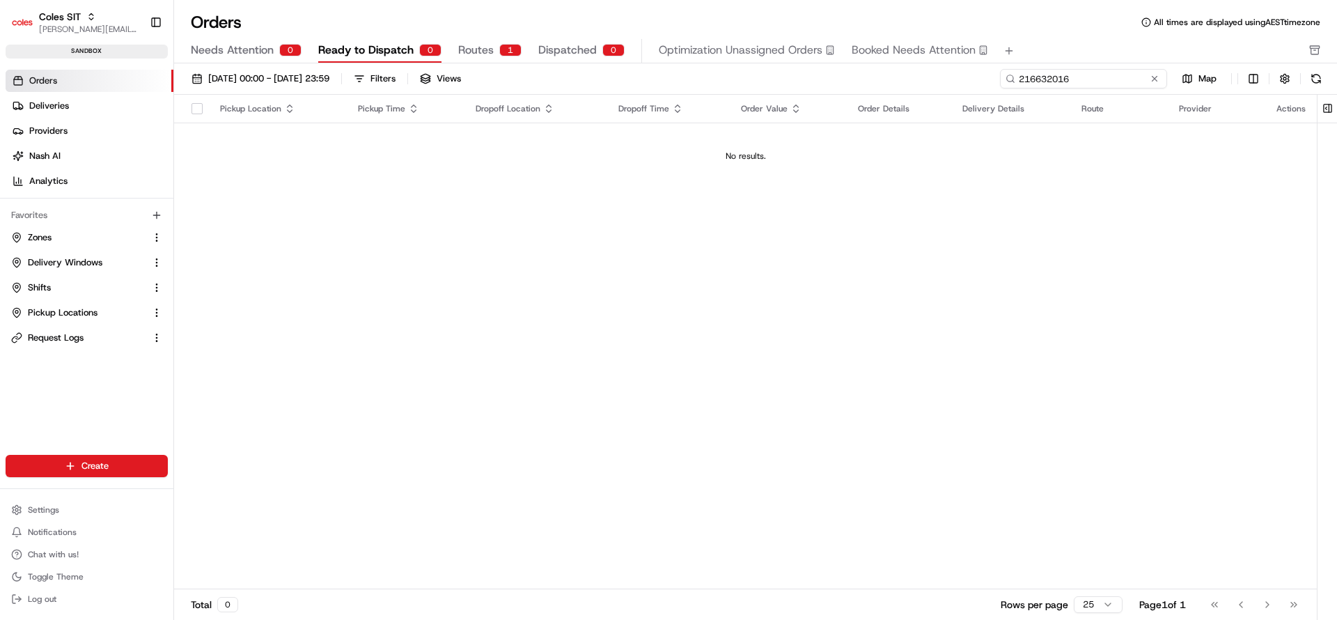
click at [1069, 83] on input "216632016" at bounding box center [1083, 78] width 167 height 19
type input "v"
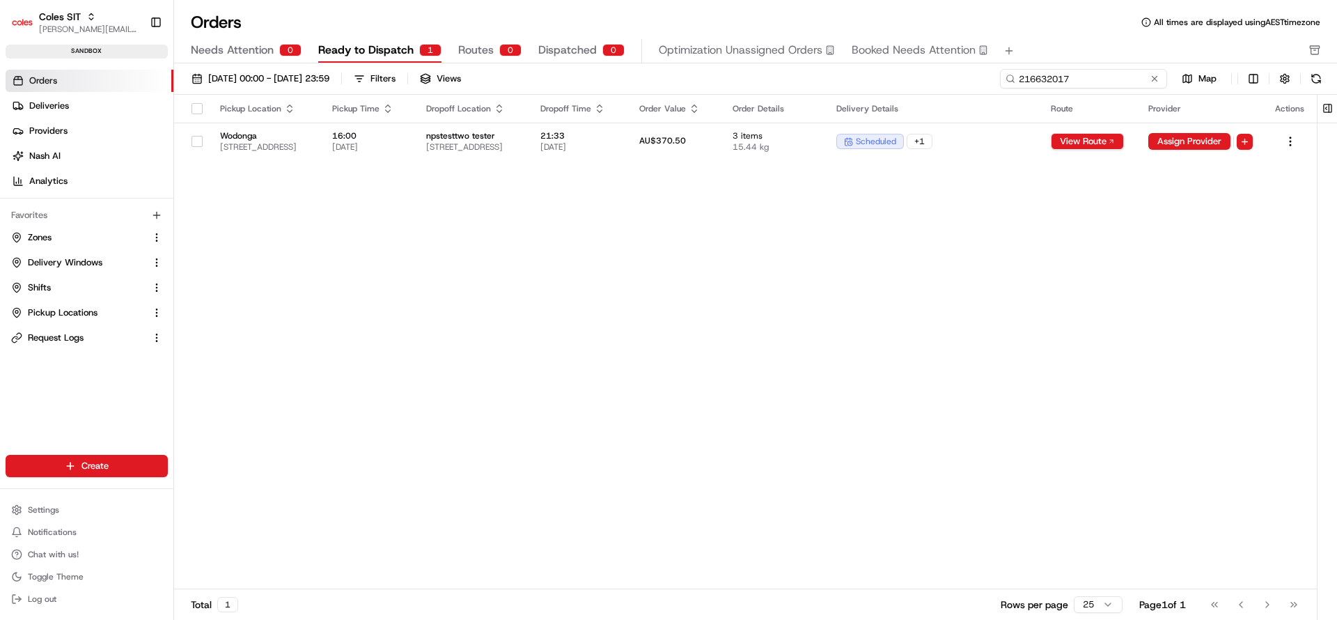
click at [1162, 75] on input "216632017" at bounding box center [1083, 78] width 167 height 19
type input "216632017"
click at [1156, 79] on button at bounding box center [1154, 79] width 14 height 14
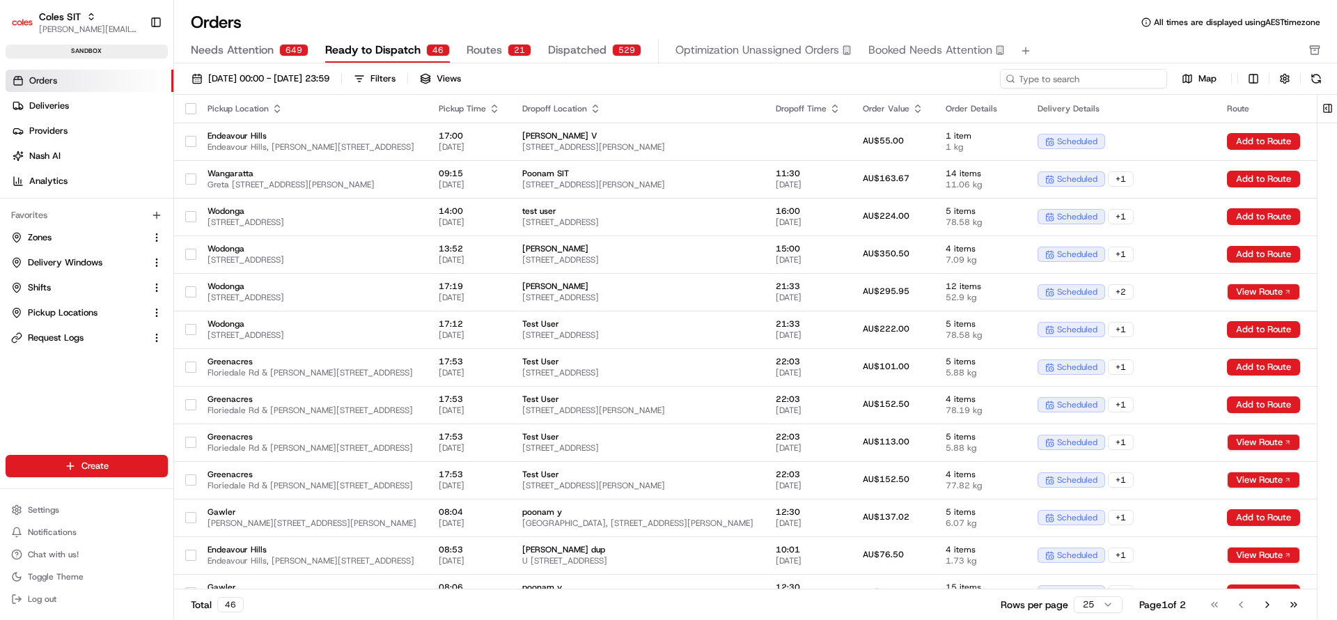
click at [1110, 79] on input at bounding box center [1083, 78] width 167 height 19
paste input "216632017"
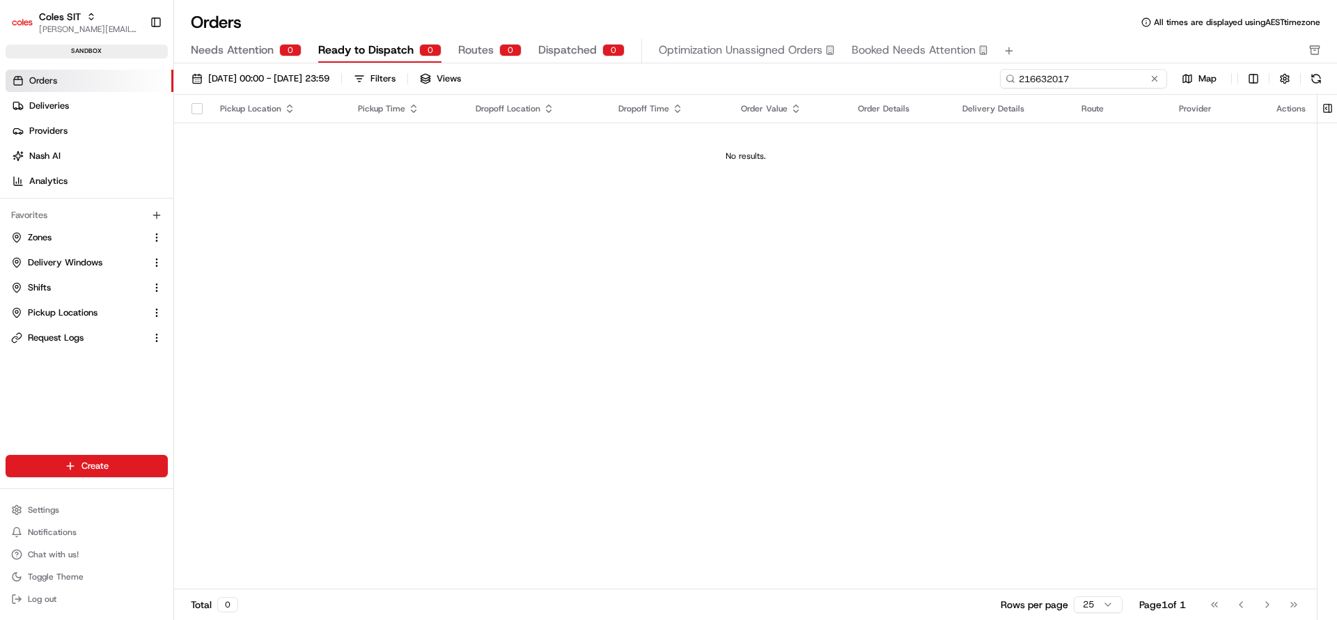
click at [1043, 81] on input "216632017" at bounding box center [1083, 78] width 167 height 19
paste input "6"
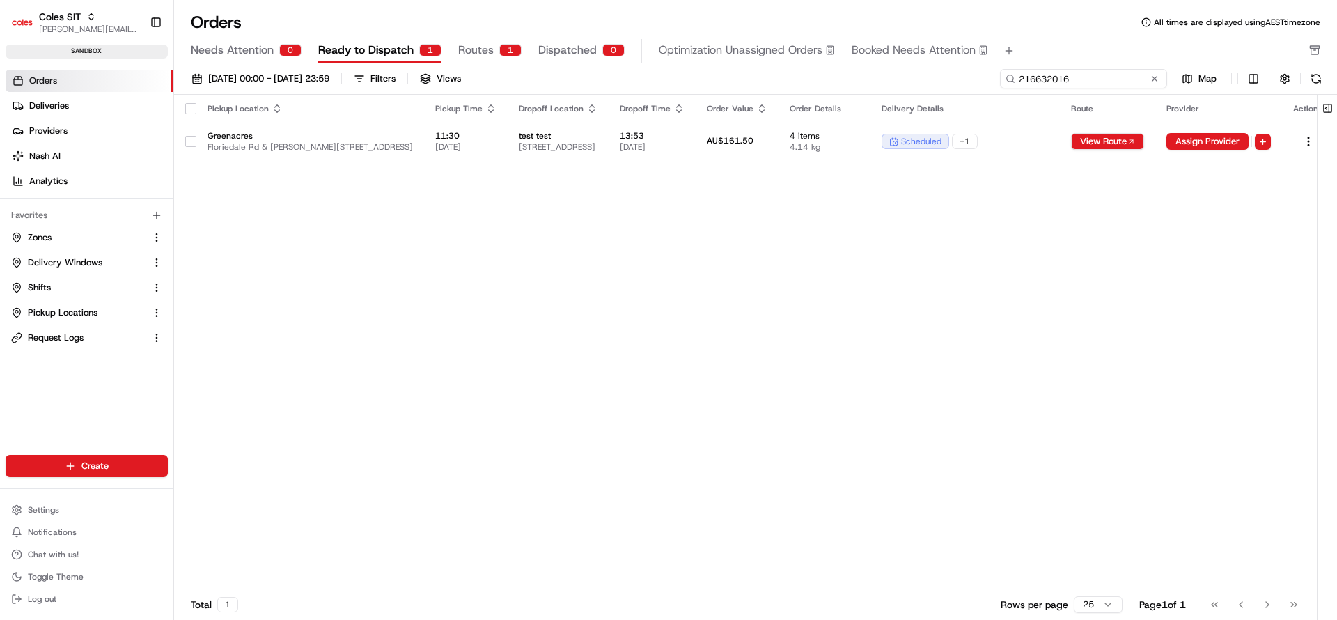
type input "216632016"
